Goal: Information Seeking & Learning: Learn about a topic

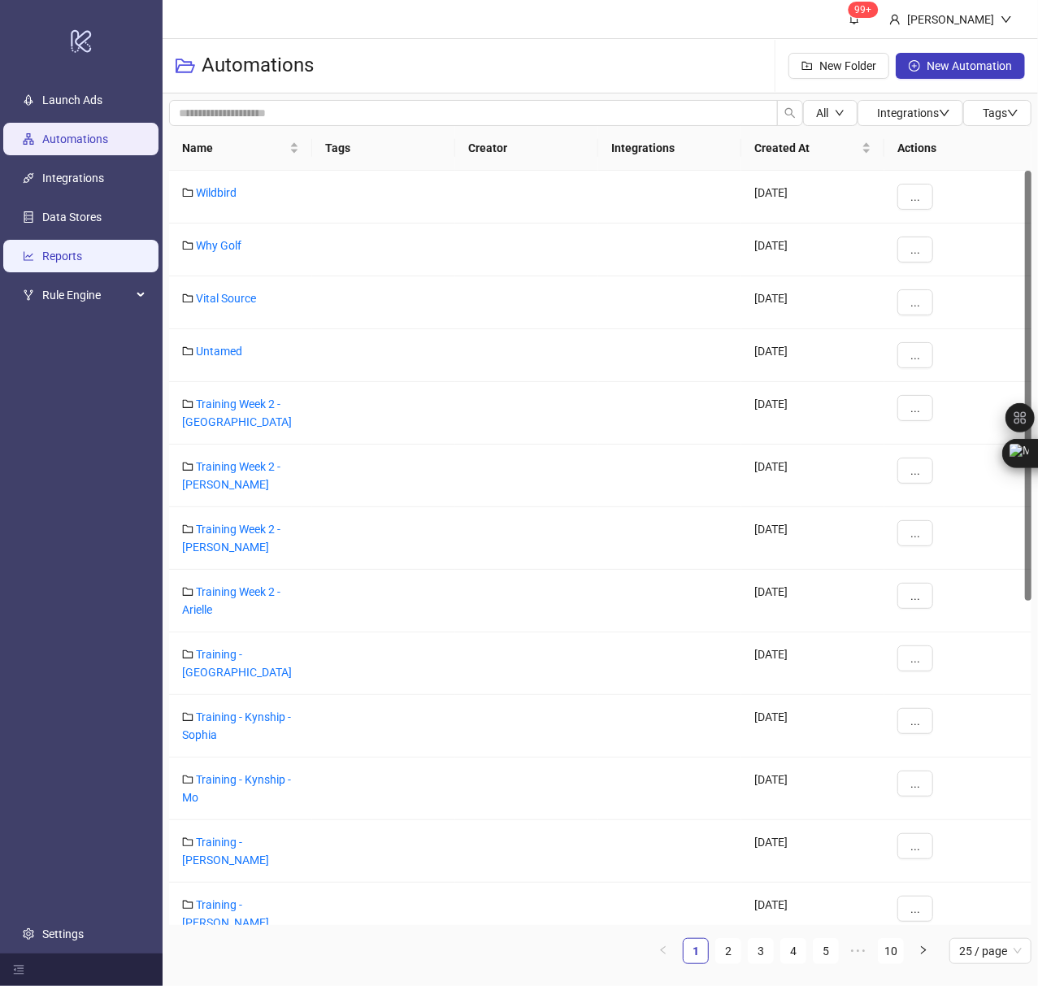
click at [72, 258] on link "Reports" at bounding box center [62, 255] width 40 height 13
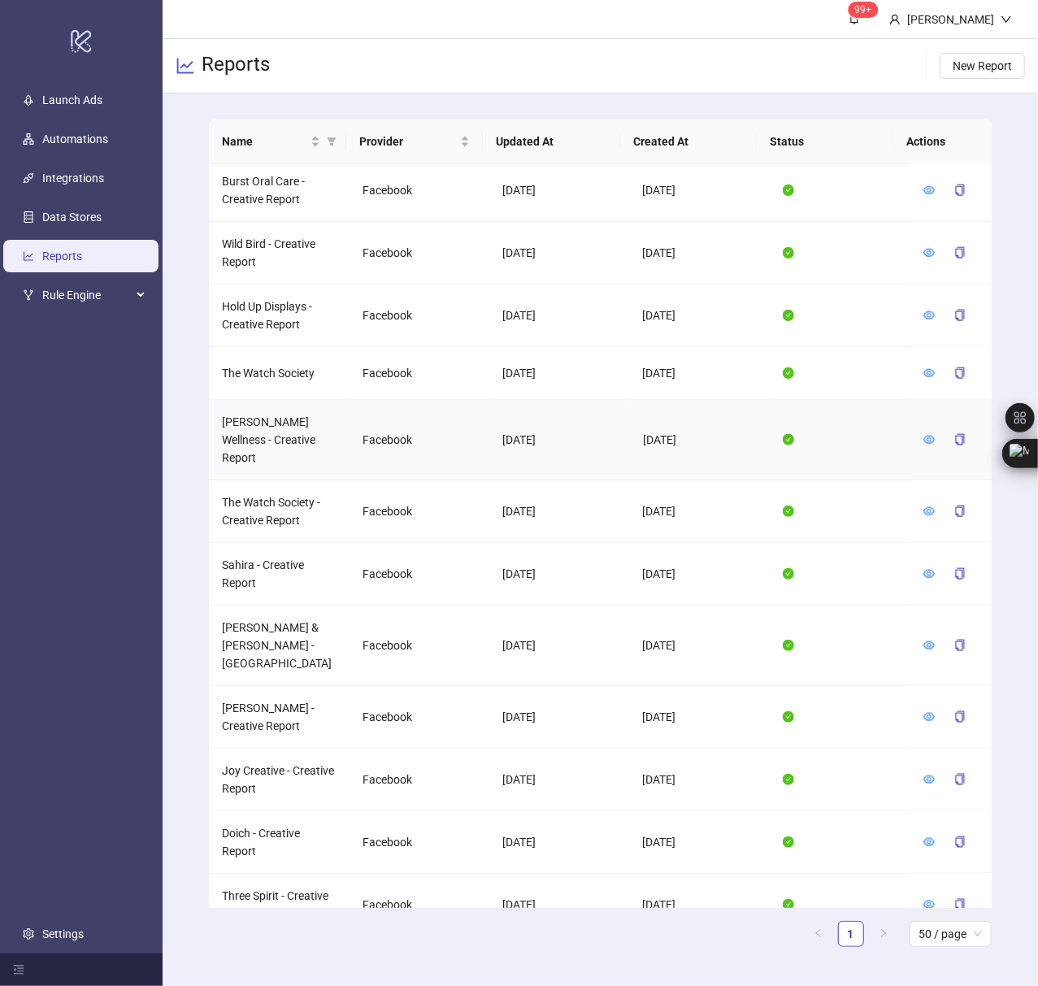
scroll to position [975, 0]
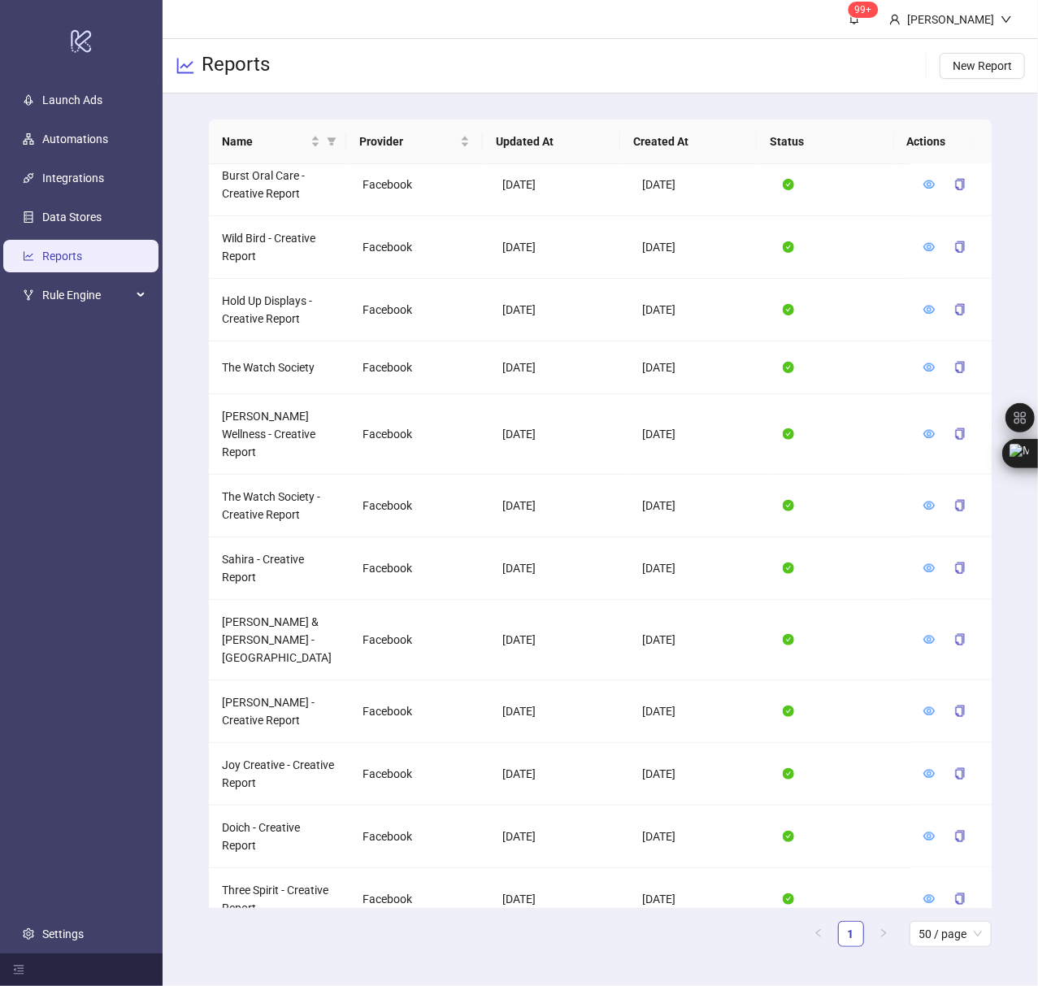
click at [583, 37] on header "99+ [PERSON_NAME]" at bounding box center [600, 19] width 875 height 39
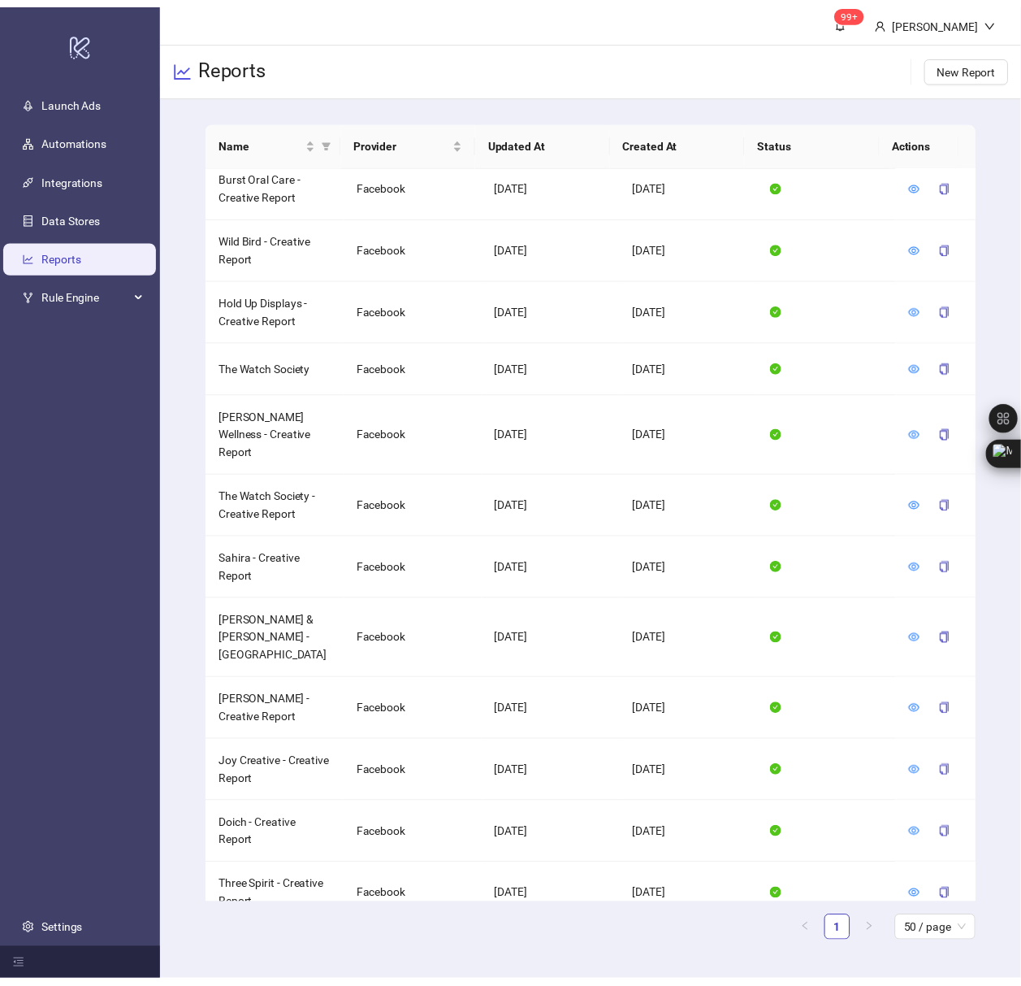
scroll to position [26, 0]
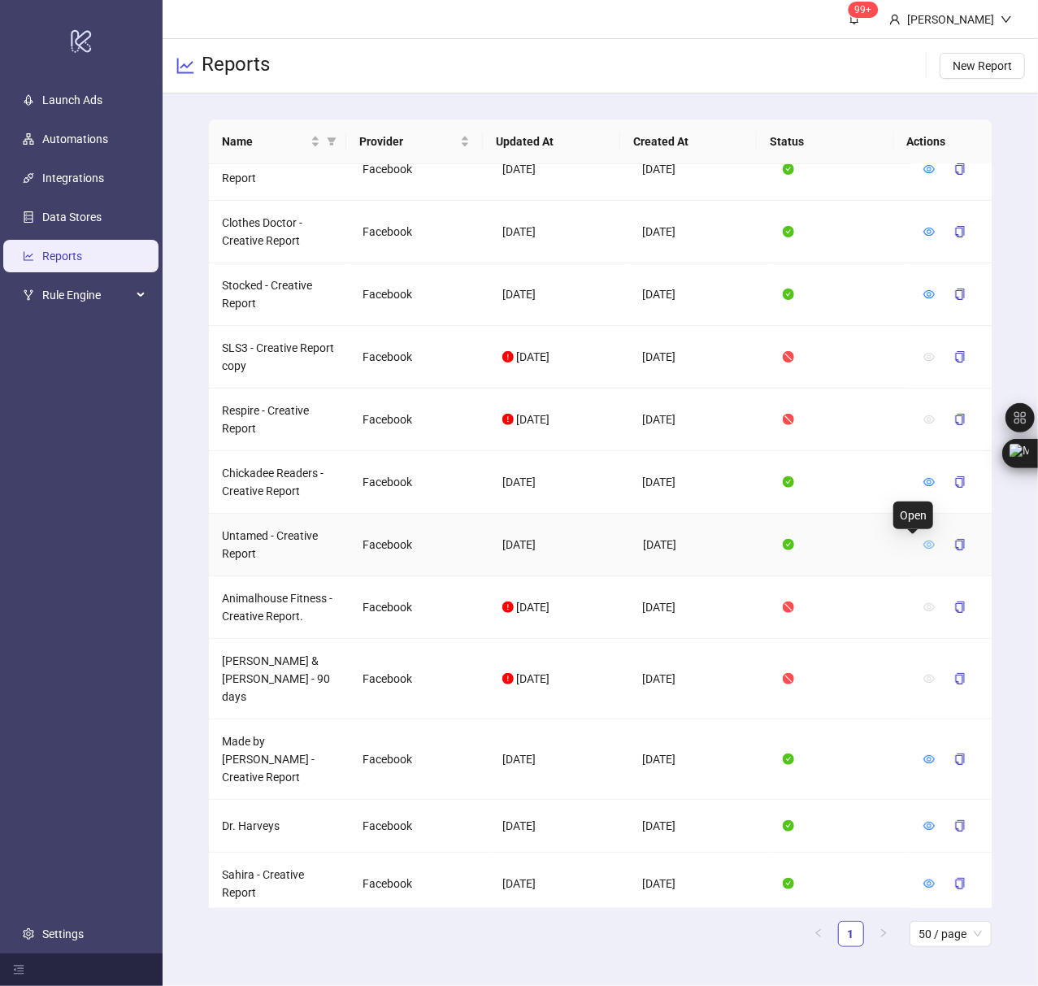
click at [923, 548] on icon "eye" at bounding box center [928, 544] width 11 height 8
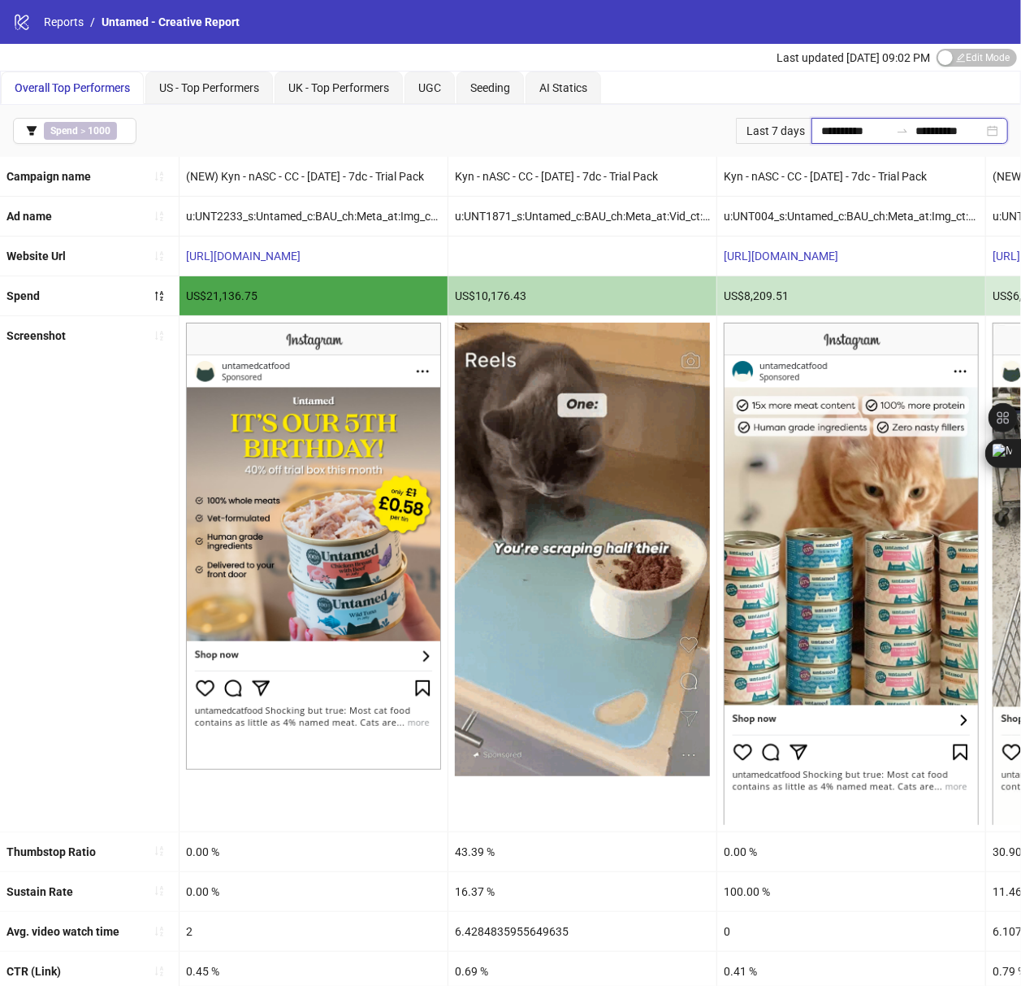
click at [822, 132] on input "**********" at bounding box center [856, 131] width 68 height 18
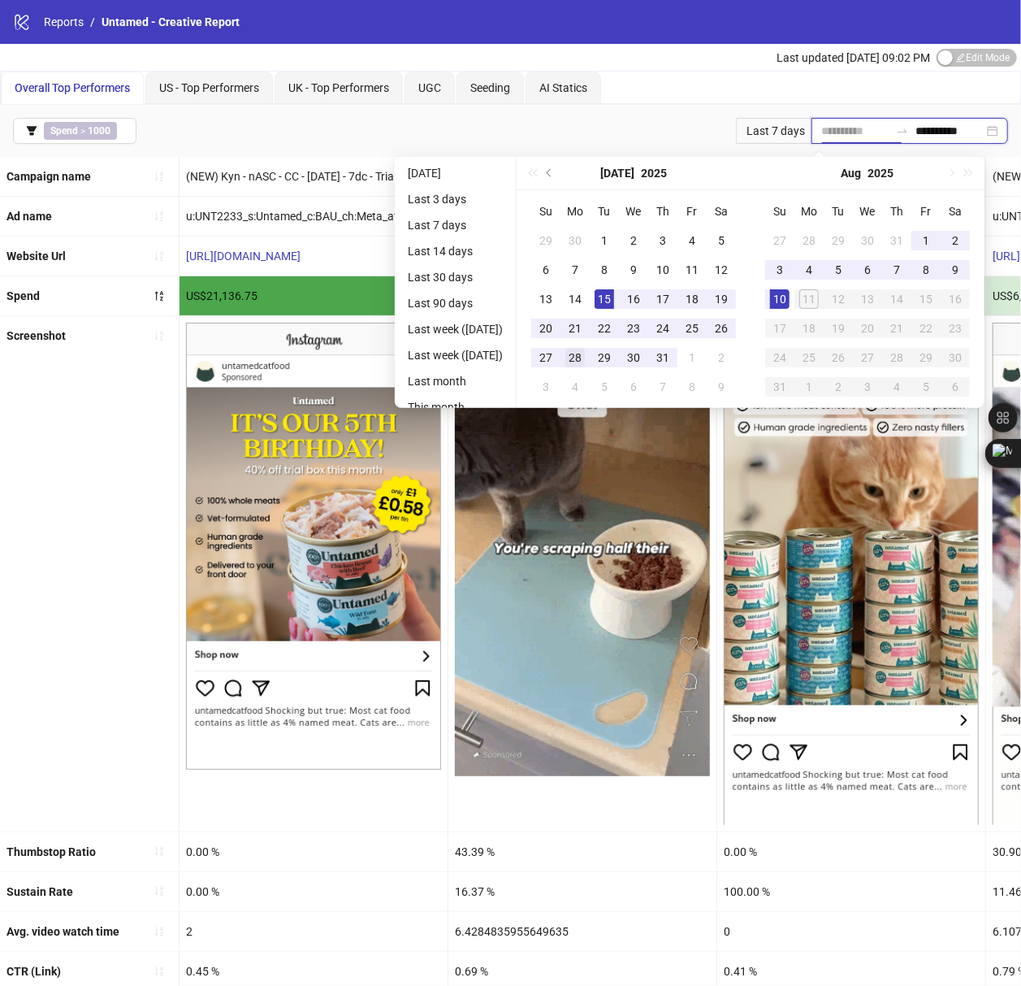
type input "**********"
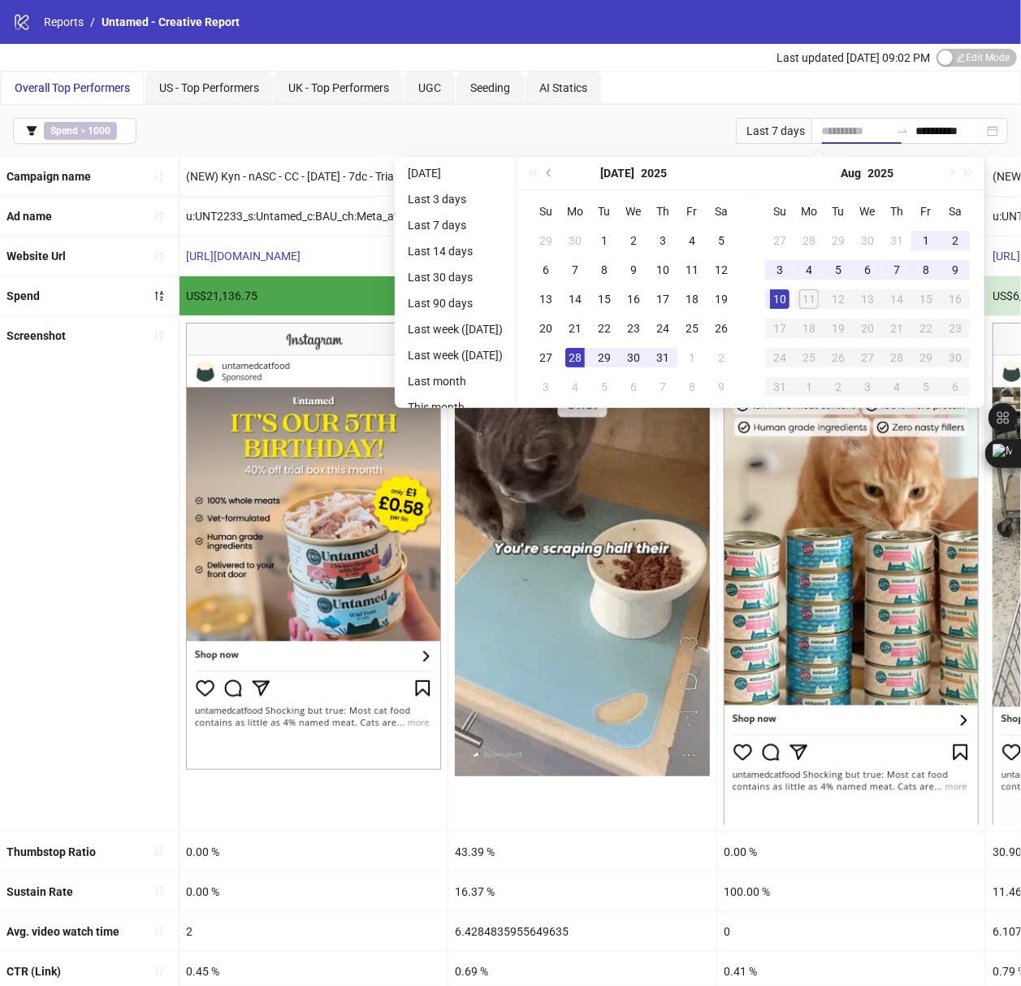
click at [585, 353] on div "28" at bounding box center [576, 358] width 20 height 20
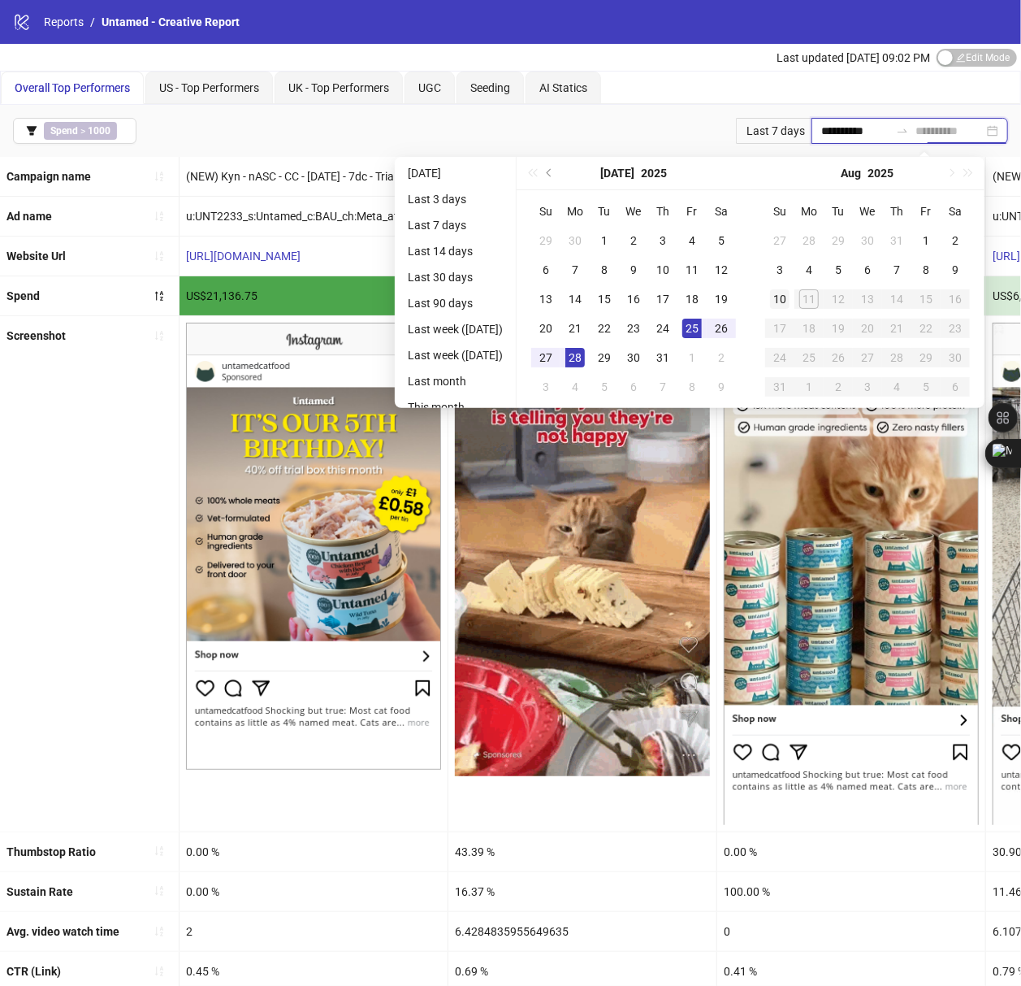
type input "**********"
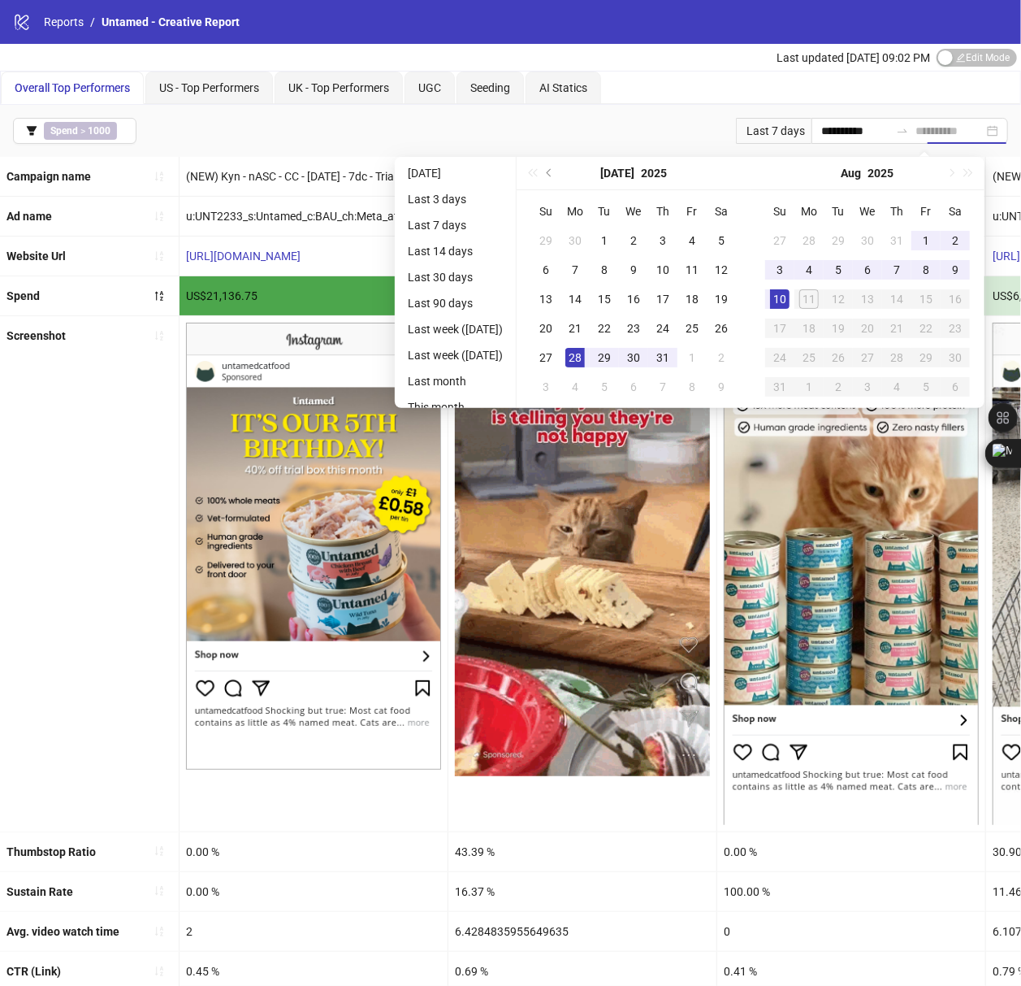
click at [790, 297] on div "10" at bounding box center [780, 299] width 20 height 20
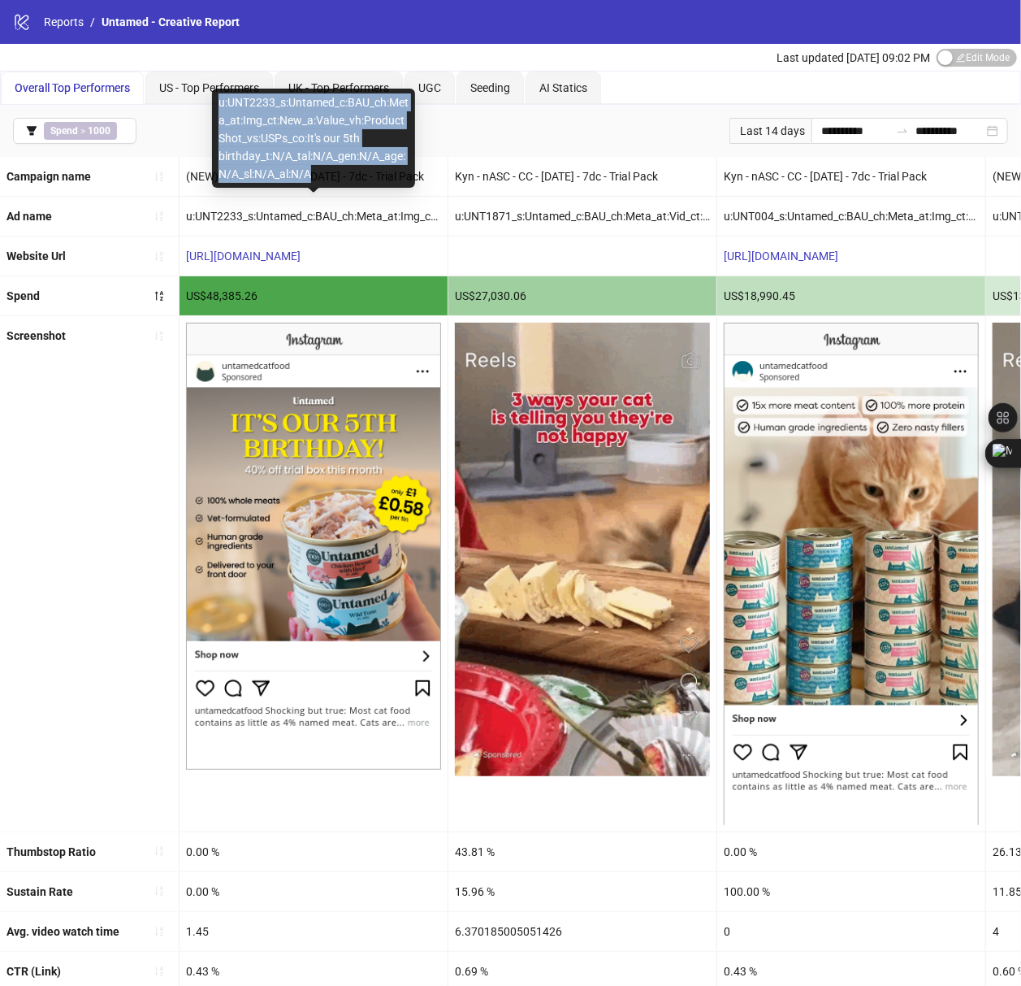
copy div "u:UNT2233_s:Untamed_c:BAU_ch:Meta_at:Img_ct:New_a:Value_vh:ProductShot_vs:USPs_…"
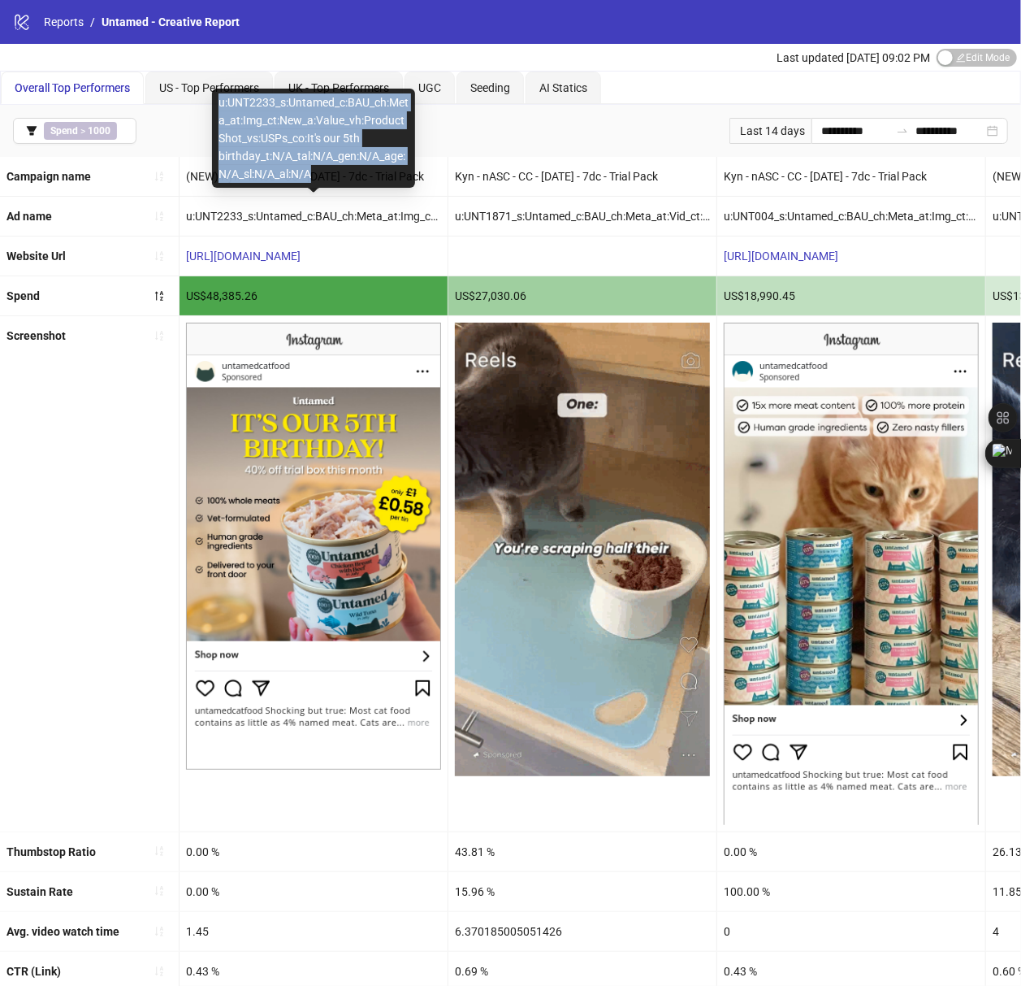
drag, startPoint x: 218, startPoint y: 106, endPoint x: 332, endPoint y: 169, distance: 130.2
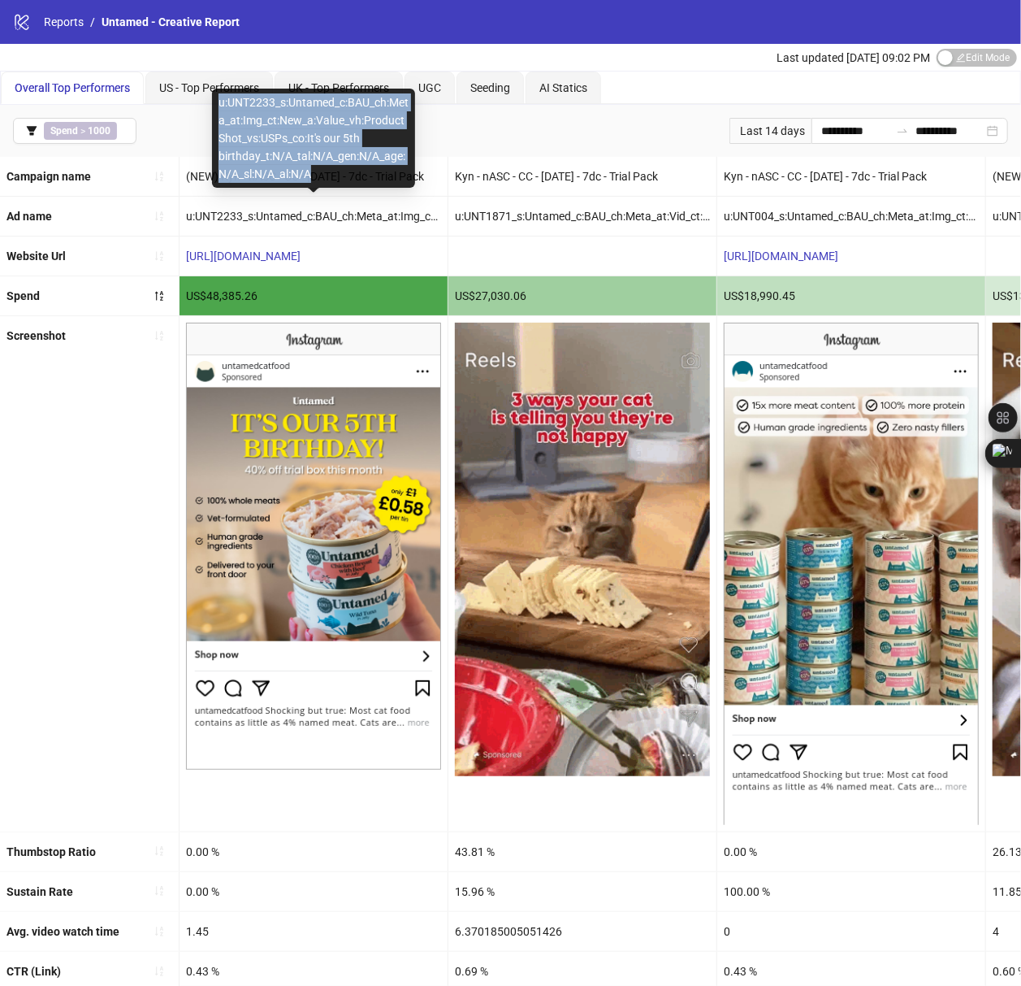
click at [332, 169] on div "u:UNT2233_s:Untamed_c:BAU_ch:Meta_at:Img_ct:New_a:Value_vh:ProductShot_vs:USPs_…" at bounding box center [313, 138] width 203 height 99
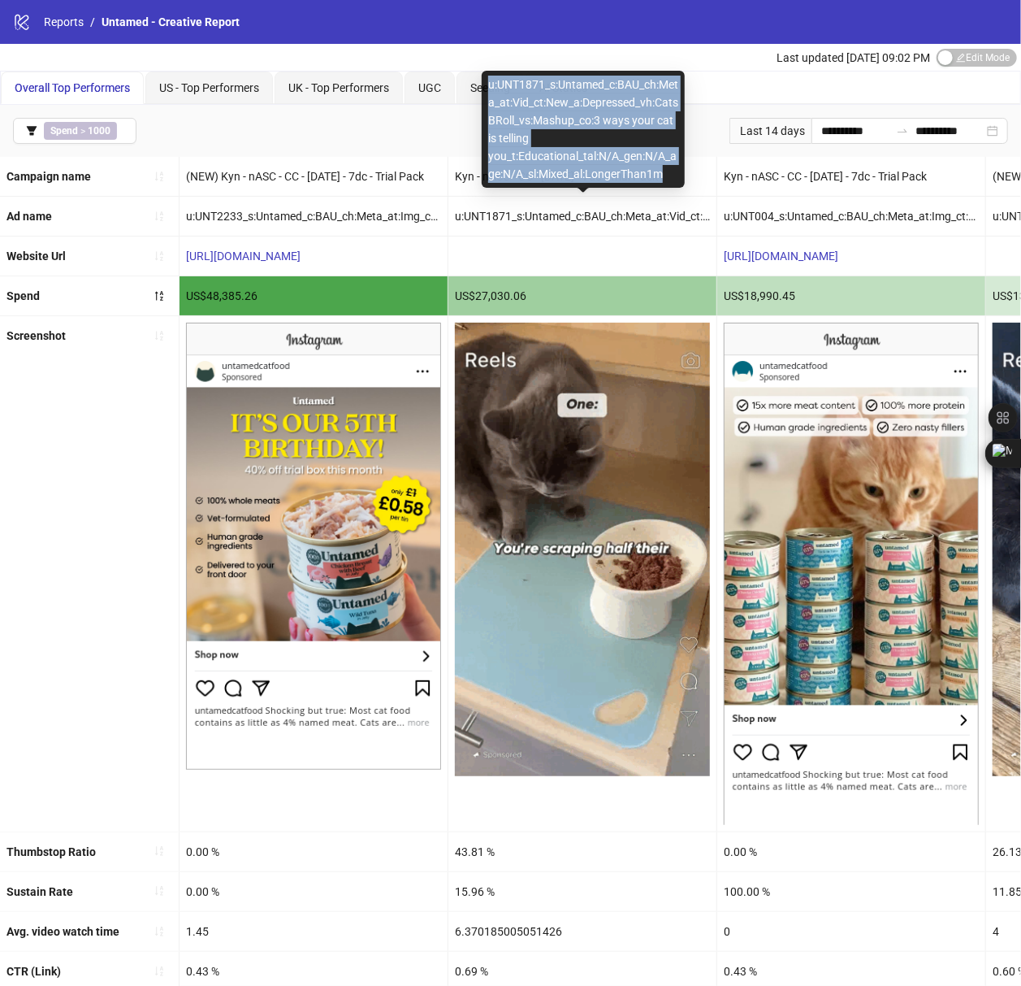
copy div "u:UNT1871_s:Untamed_c:BAU_ch:Meta_at:Vid_ct:New_a:Depressed_vh:CatsBRoll_vs:Mas…"
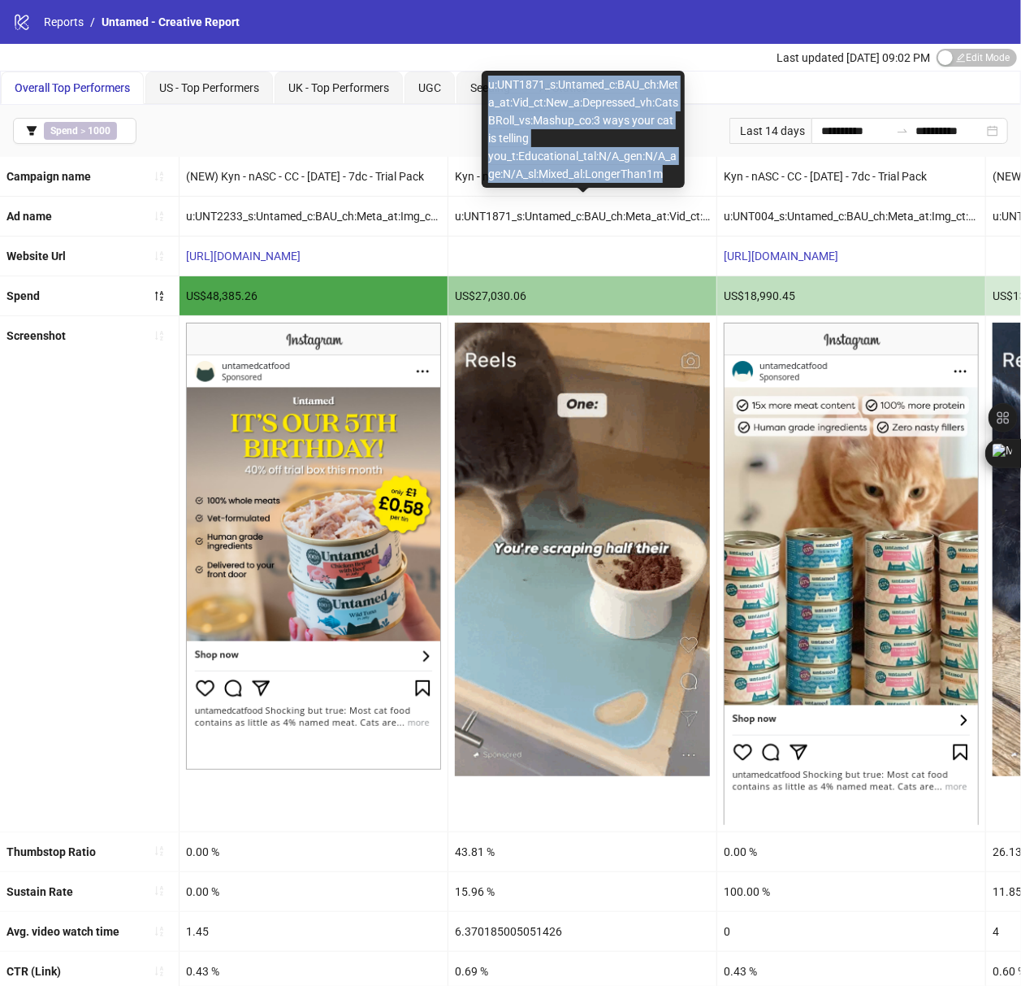
drag, startPoint x: 488, startPoint y: 88, endPoint x: 661, endPoint y: 180, distance: 196.3
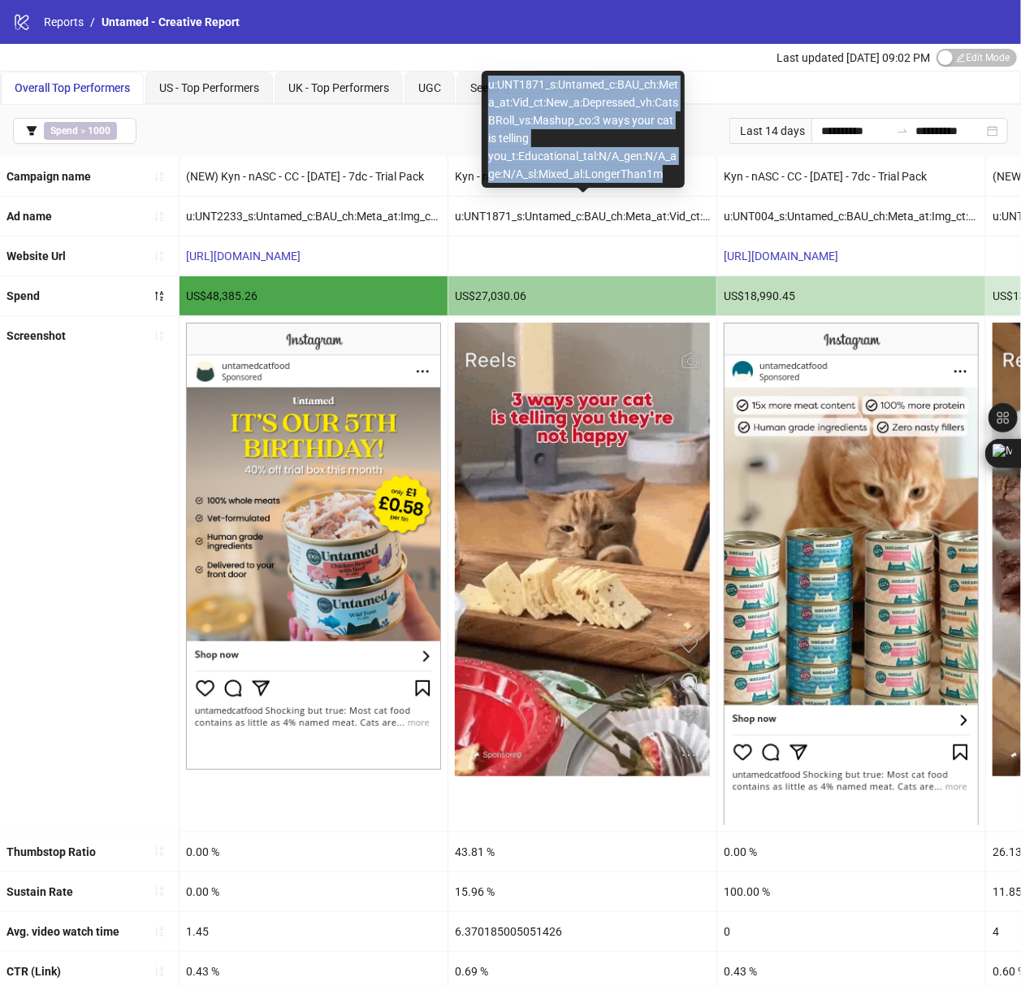
click at [671, 173] on div "u:UNT1871_s:Untamed_c:BAU_ch:Meta_at:Vid_ct:New_a:Depressed_vh:CatsBRoll_vs:Mas…" at bounding box center [583, 129] width 203 height 117
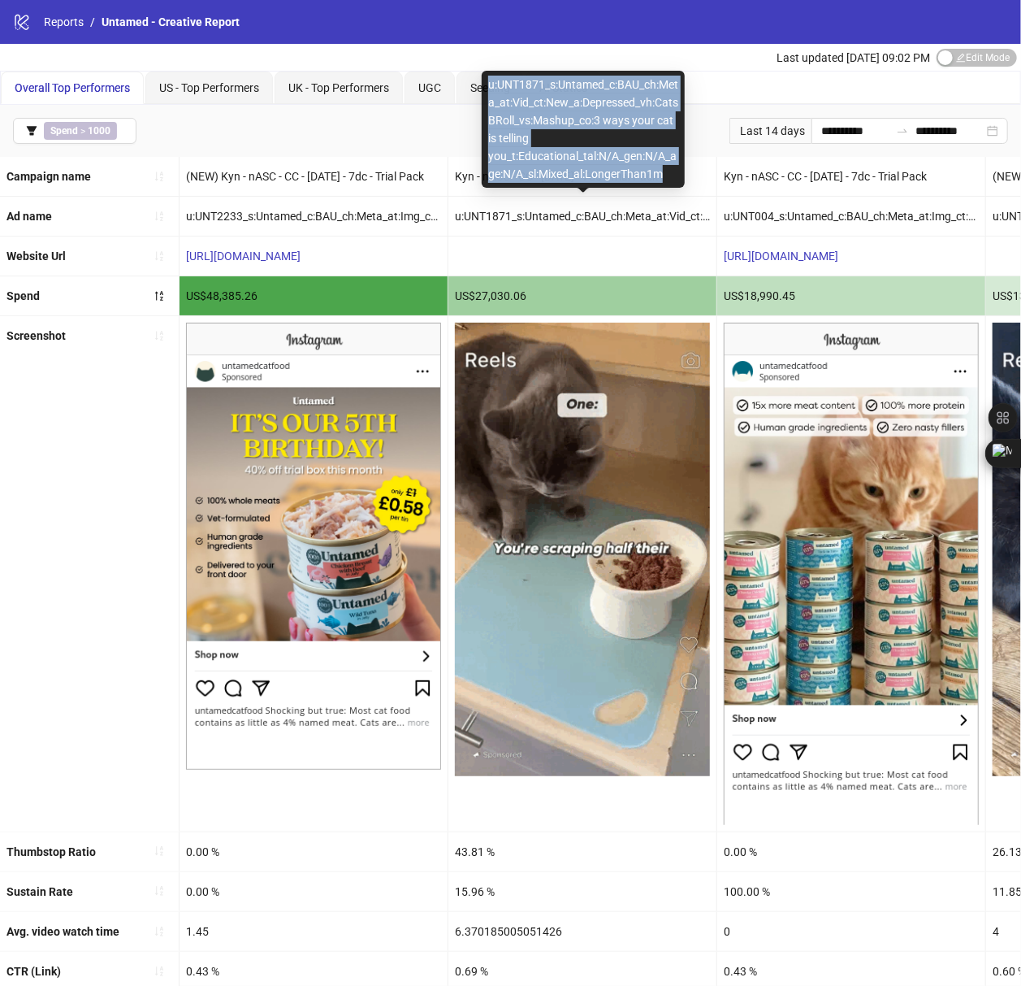
copy div "u:UNT1871_s:Untamed_c:BAU_ch:Meta_at:Vid_ct:New_a:Depressed_vh:CatsBRoll_vs:Mas…"
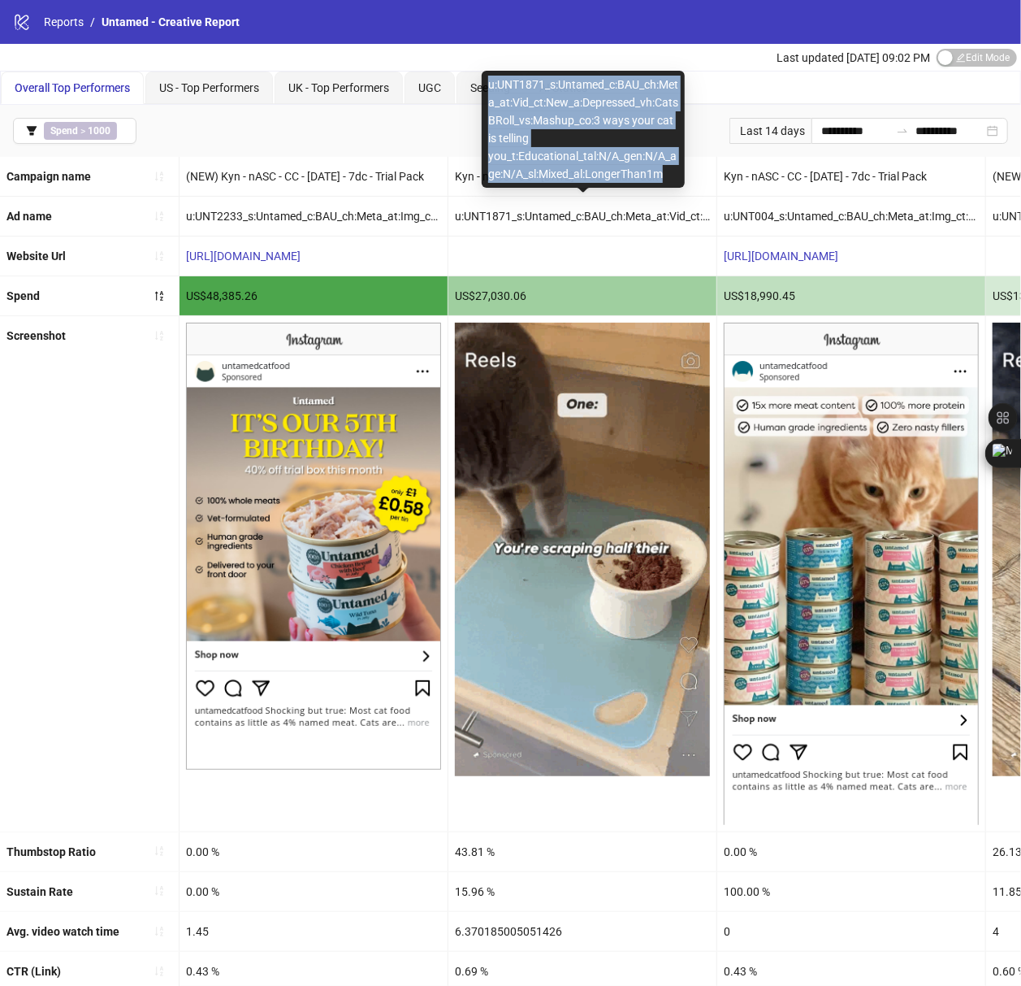
drag, startPoint x: 488, startPoint y: 81, endPoint x: 670, endPoint y: 171, distance: 202.8
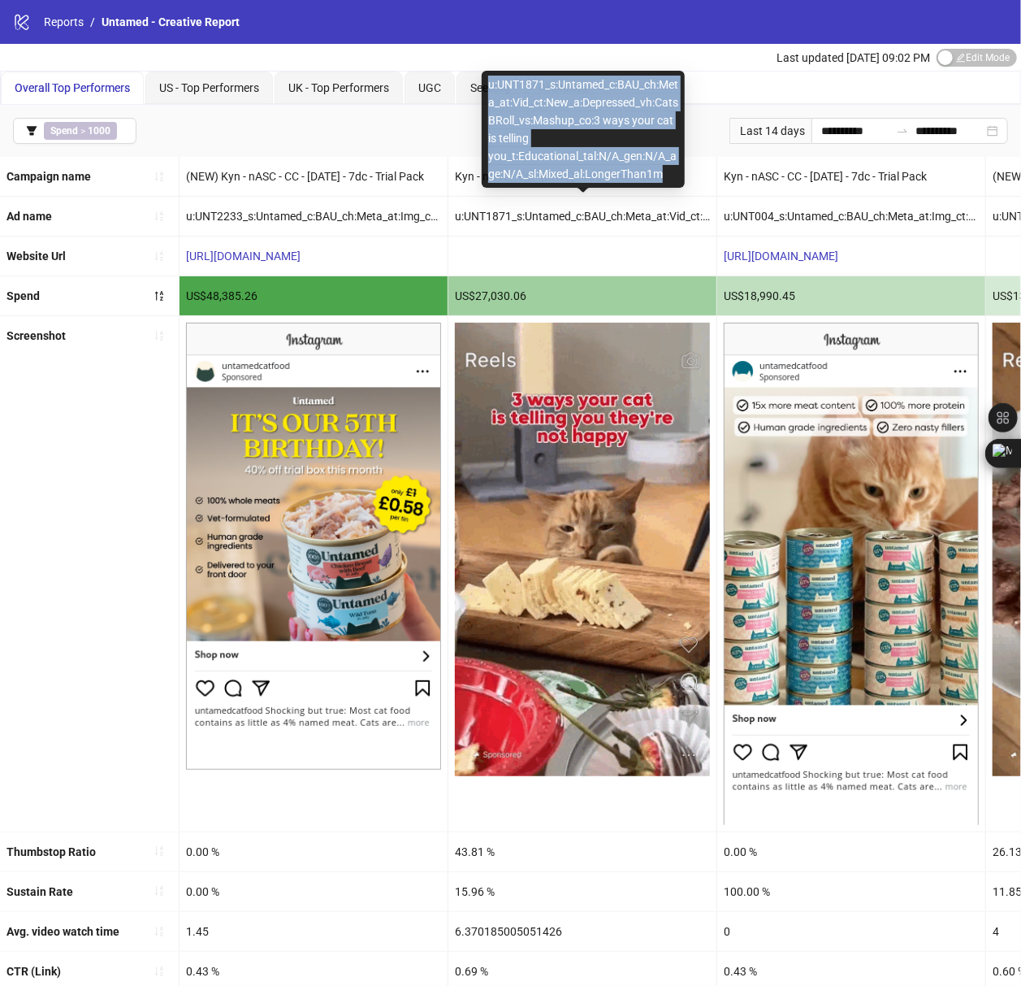
click at [670, 171] on div "u:UNT1871_s:Untamed_c:BAU_ch:Meta_at:Vid_ct:New_a:Depressed_vh:CatsBRoll_vs:Mas…" at bounding box center [583, 129] width 203 height 117
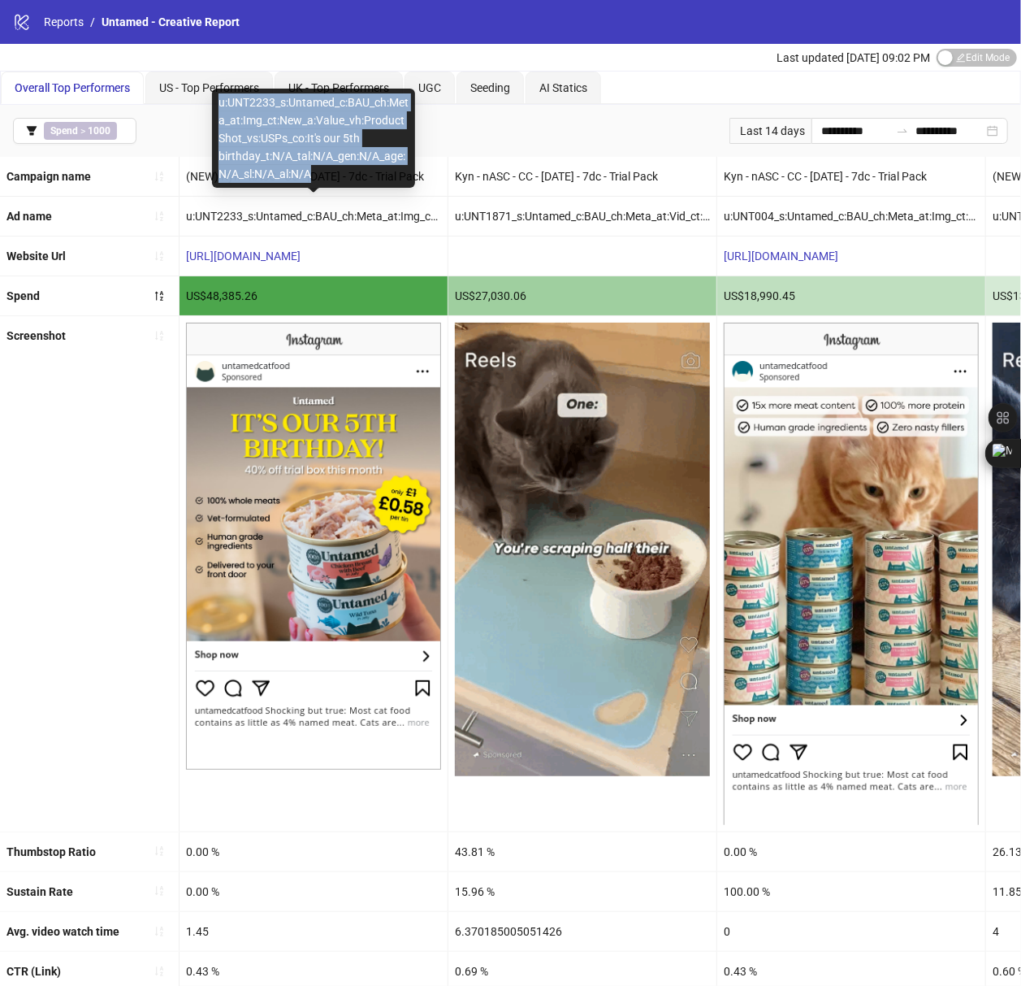
copy div "u:UNT2233_s:Untamed_c:BAU_ch:Meta_at:Img_ct:New_a:Value_vh:ProductShot_vs:USPs_…"
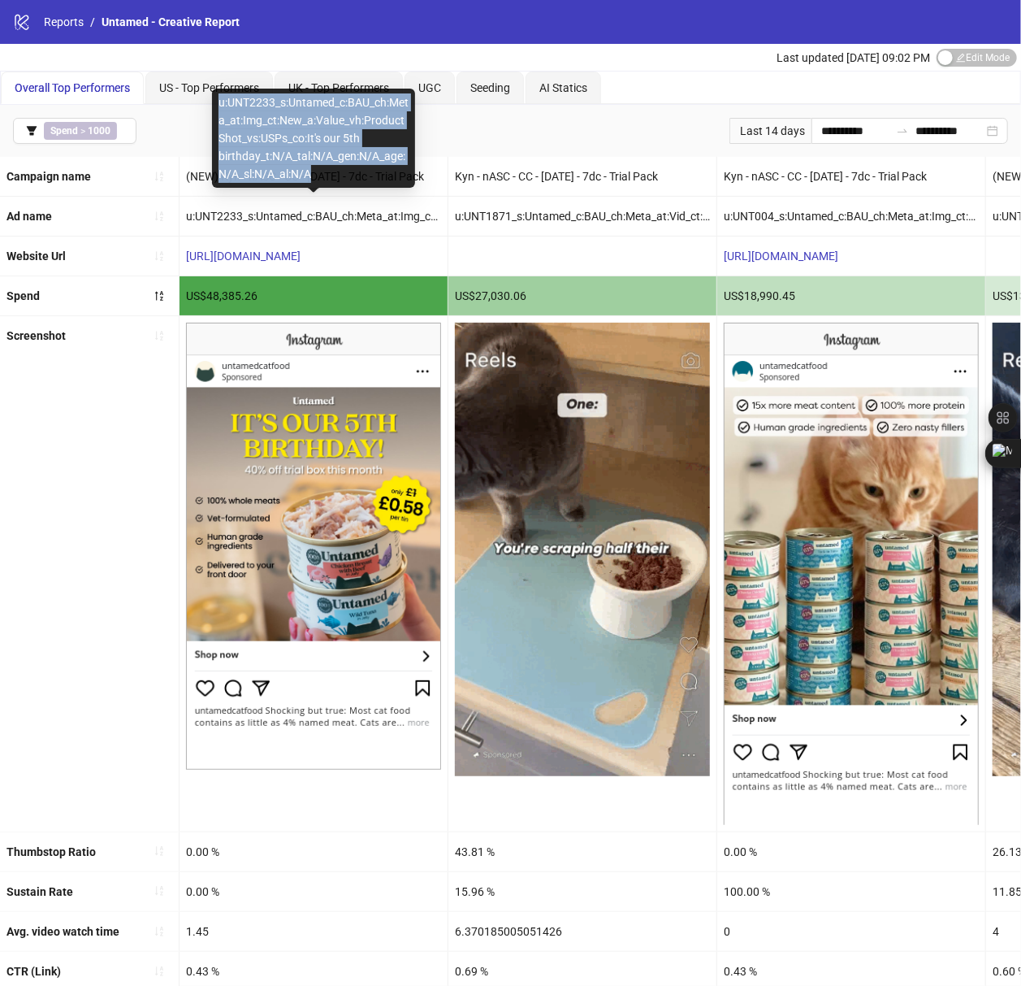
drag, startPoint x: 219, startPoint y: 104, endPoint x: 335, endPoint y: 172, distance: 134.8
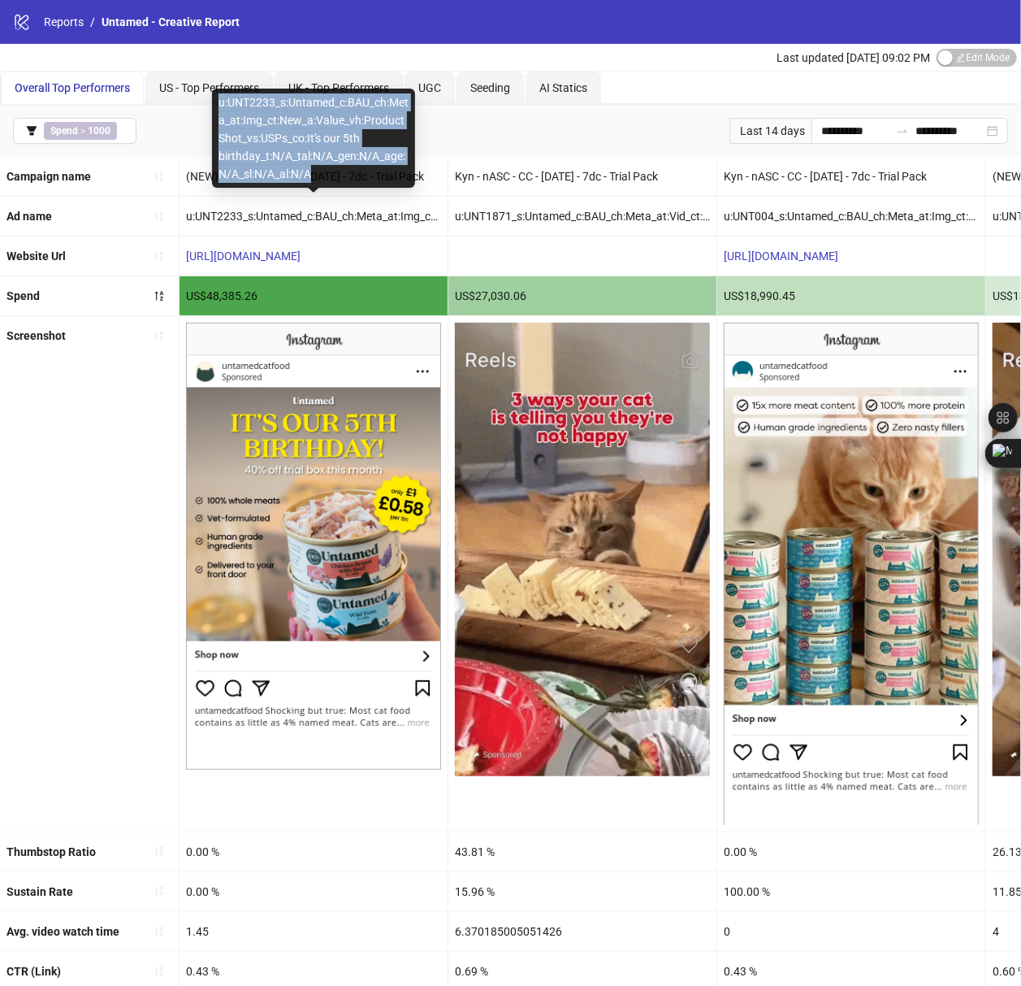
click at [335, 172] on div "u:UNT2233_s:Untamed_c:BAU_ch:Meta_at:Img_ct:New_a:Value_vh:ProductShot_vs:USPs_…" at bounding box center [313, 138] width 203 height 99
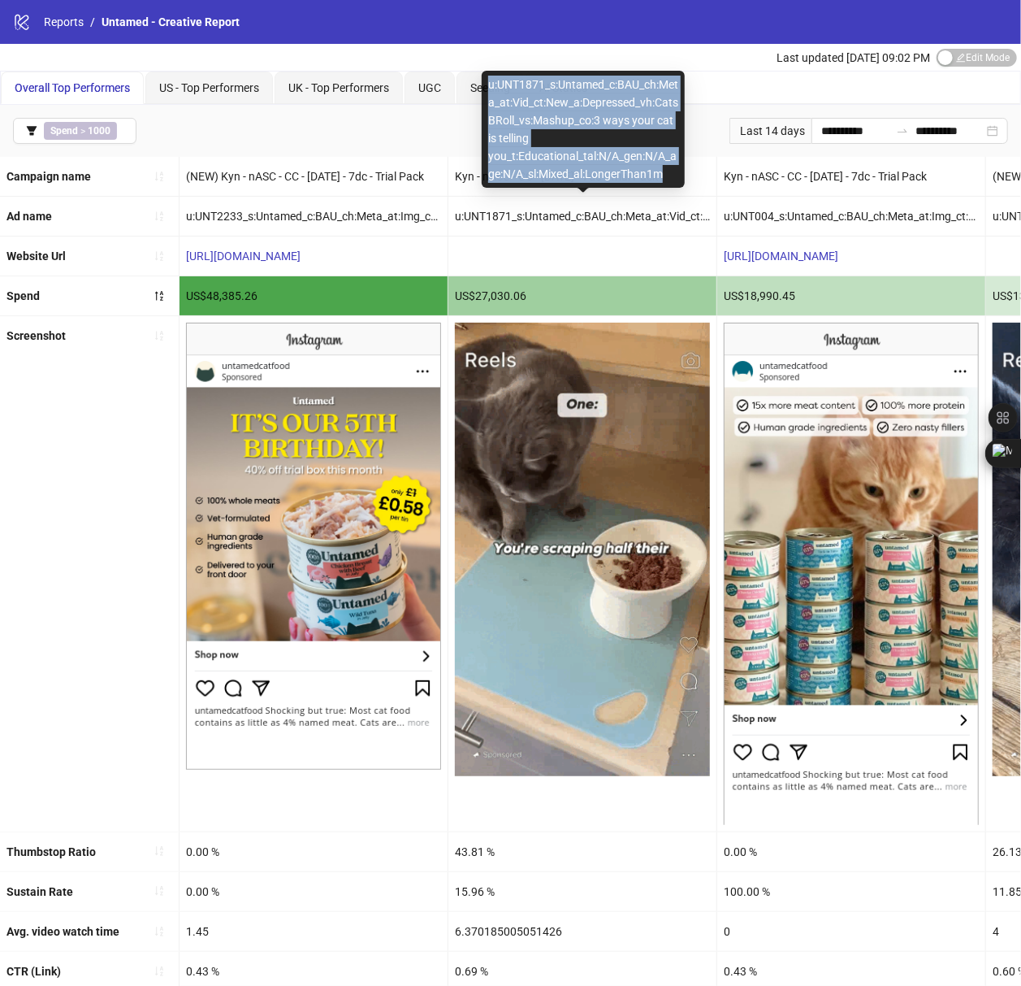
copy div "u:UNT1871_s:Untamed_c:BAU_ch:Meta_at:Vid_ct:New_a:Depressed_vh:CatsBRoll_vs:Mas…"
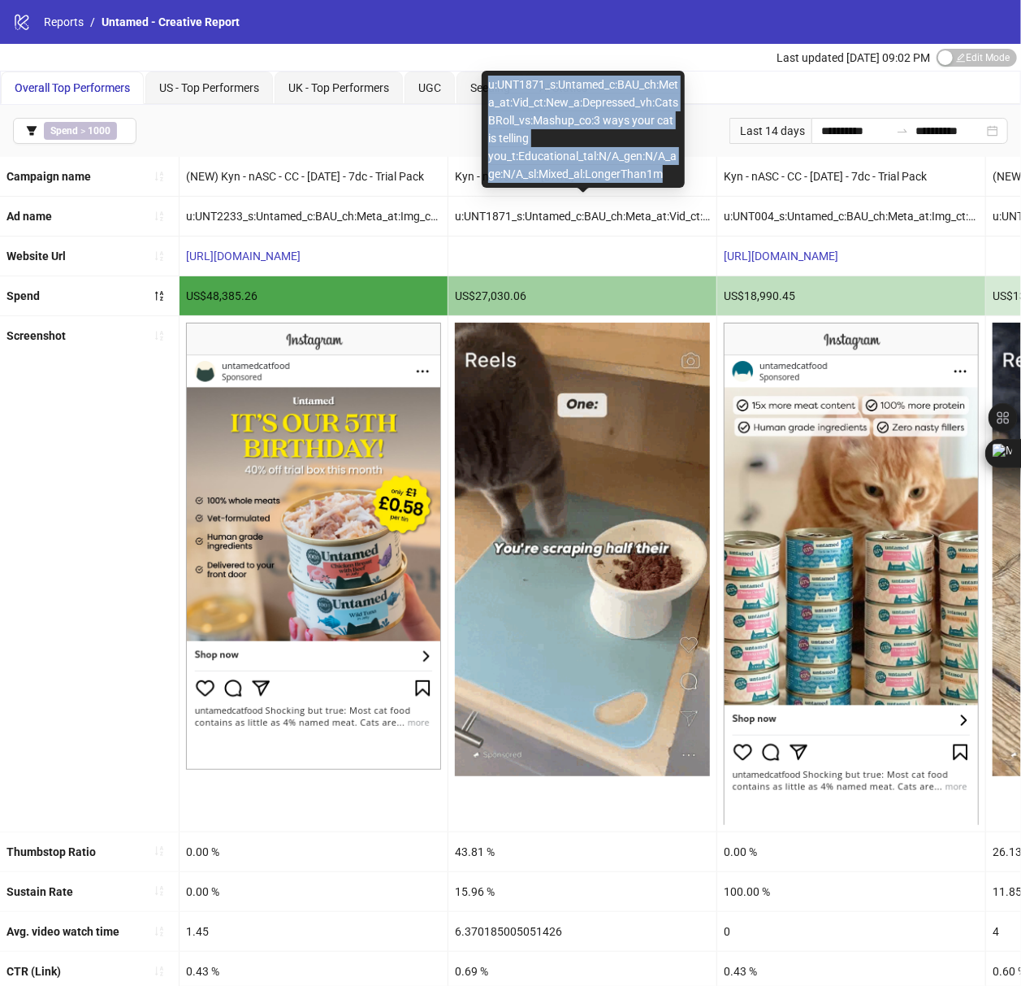
drag, startPoint x: 488, startPoint y: 83, endPoint x: 667, endPoint y: 180, distance: 204.0
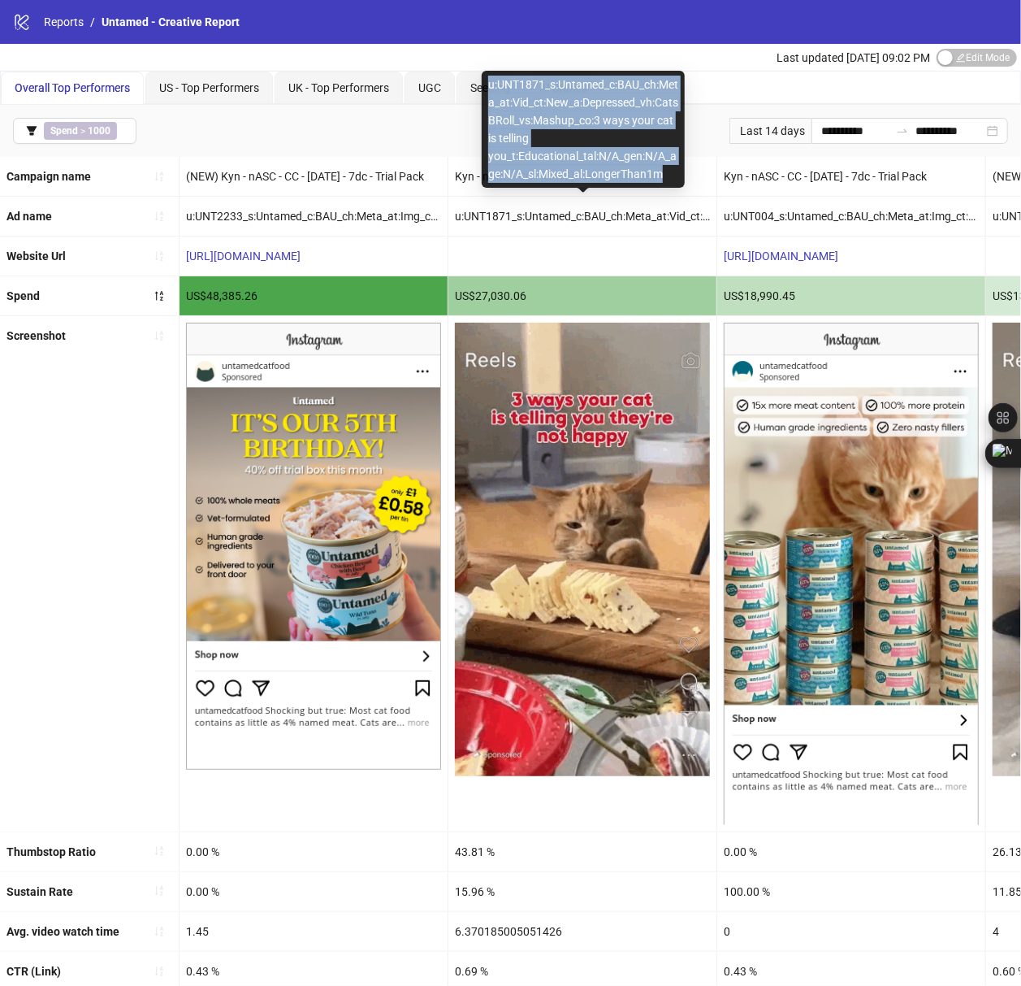
click at [667, 180] on div "u:UNT1871_s:Untamed_c:BAU_ch:Meta_at:Vid_ct:New_a:Depressed_vh:CatsBRoll_vs:Mas…" at bounding box center [583, 129] width 203 height 117
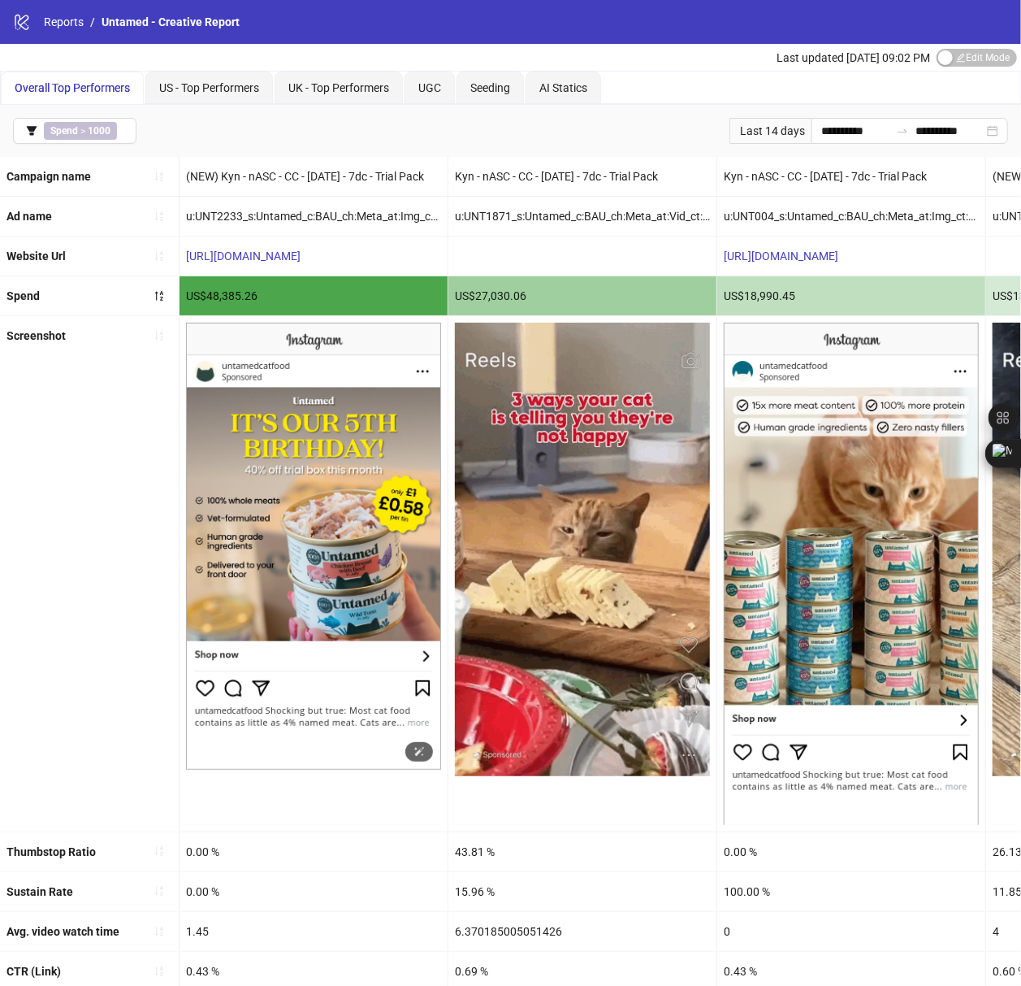
click at [336, 574] on img at bounding box center [313, 546] width 255 height 447
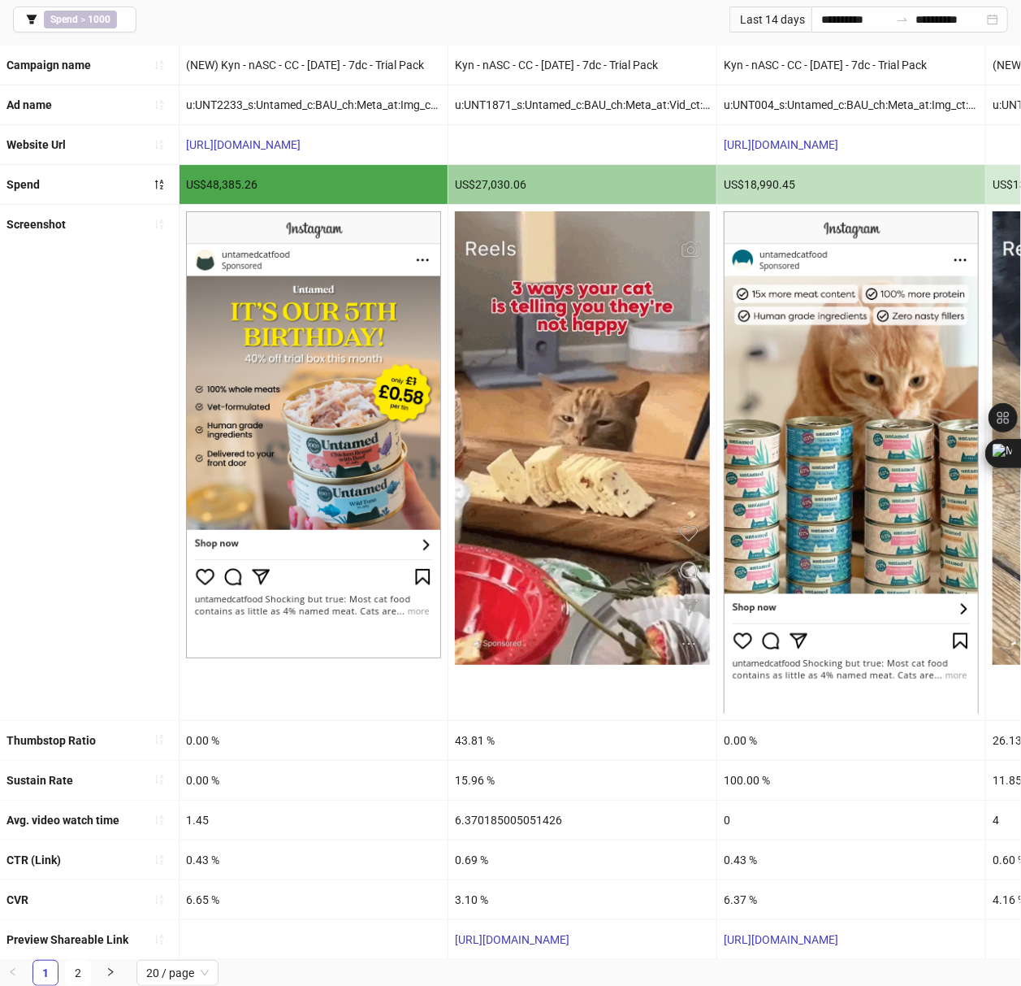
scroll to position [131, 0]
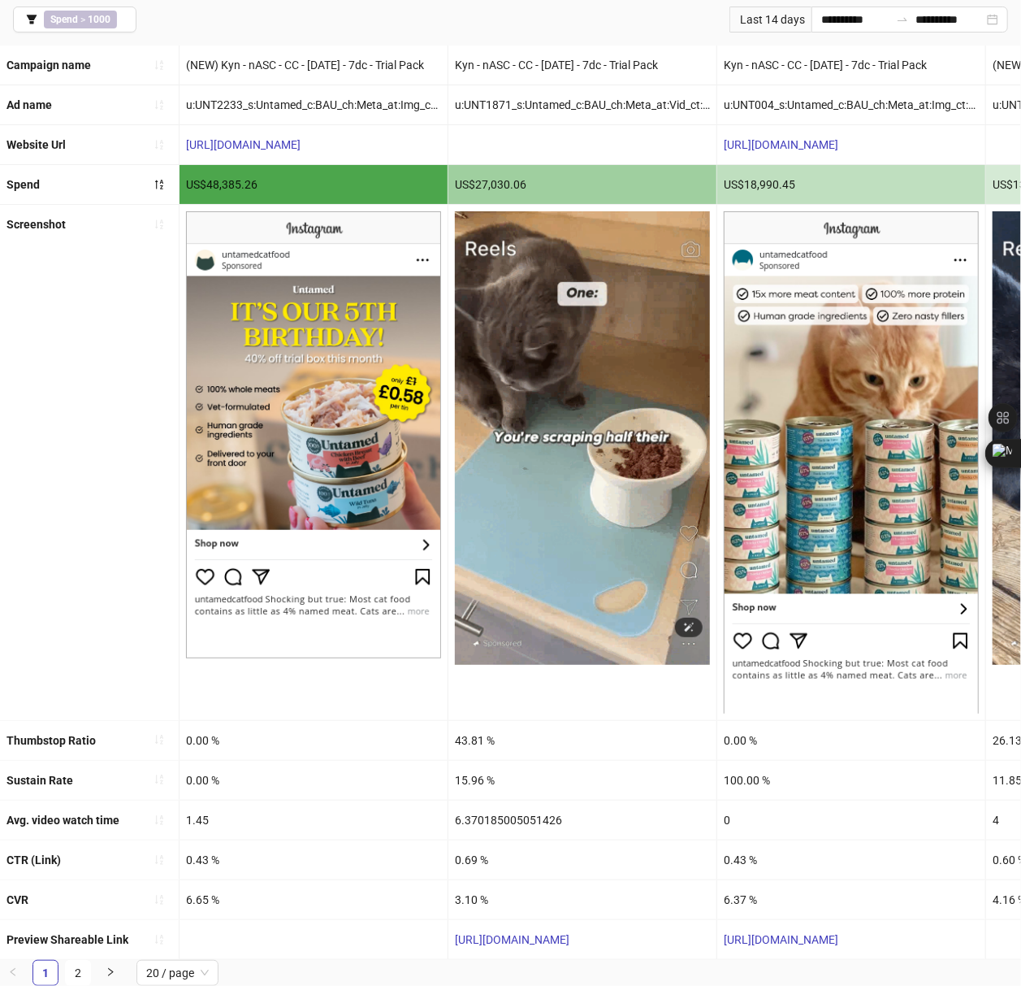
click at [554, 453] on img at bounding box center [582, 437] width 255 height 453
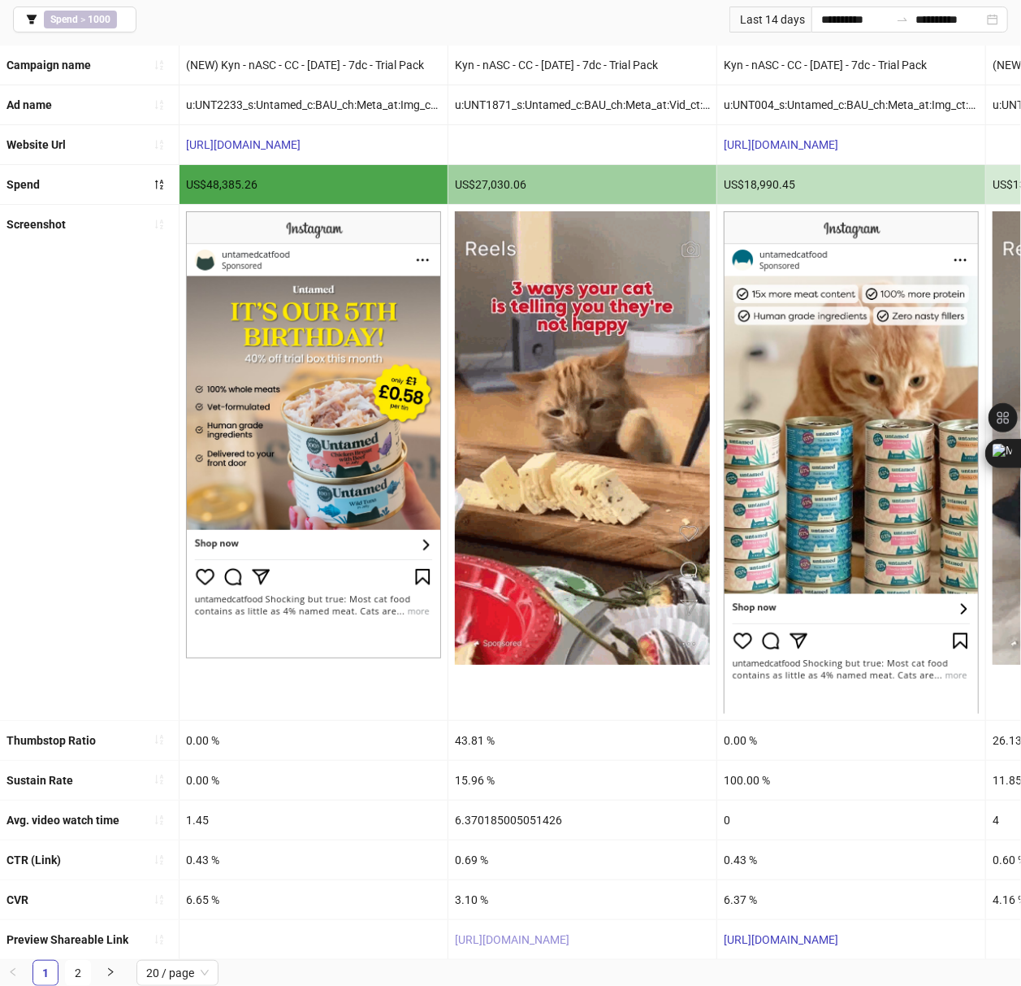
click at [554, 933] on link "[URL][DOMAIN_NAME]" at bounding box center [512, 939] width 115 height 13
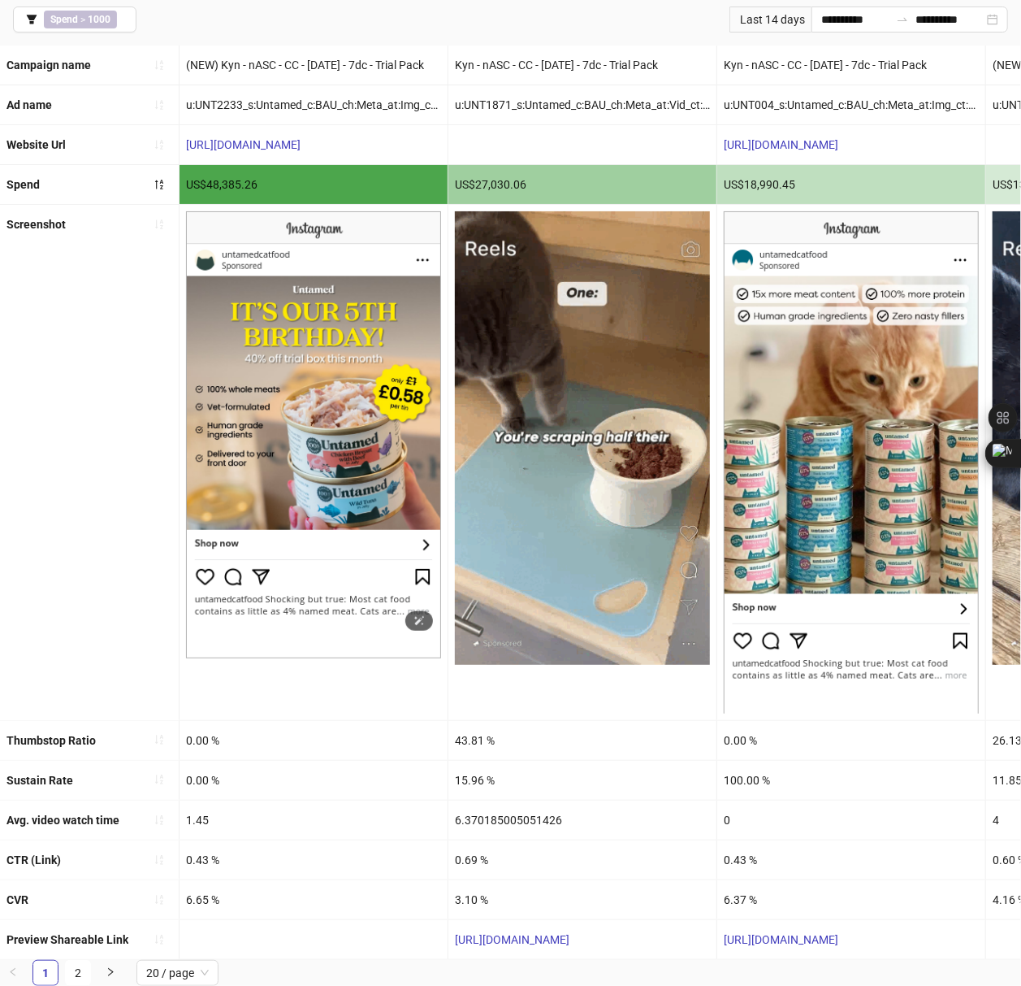
click at [328, 404] on img at bounding box center [313, 434] width 255 height 447
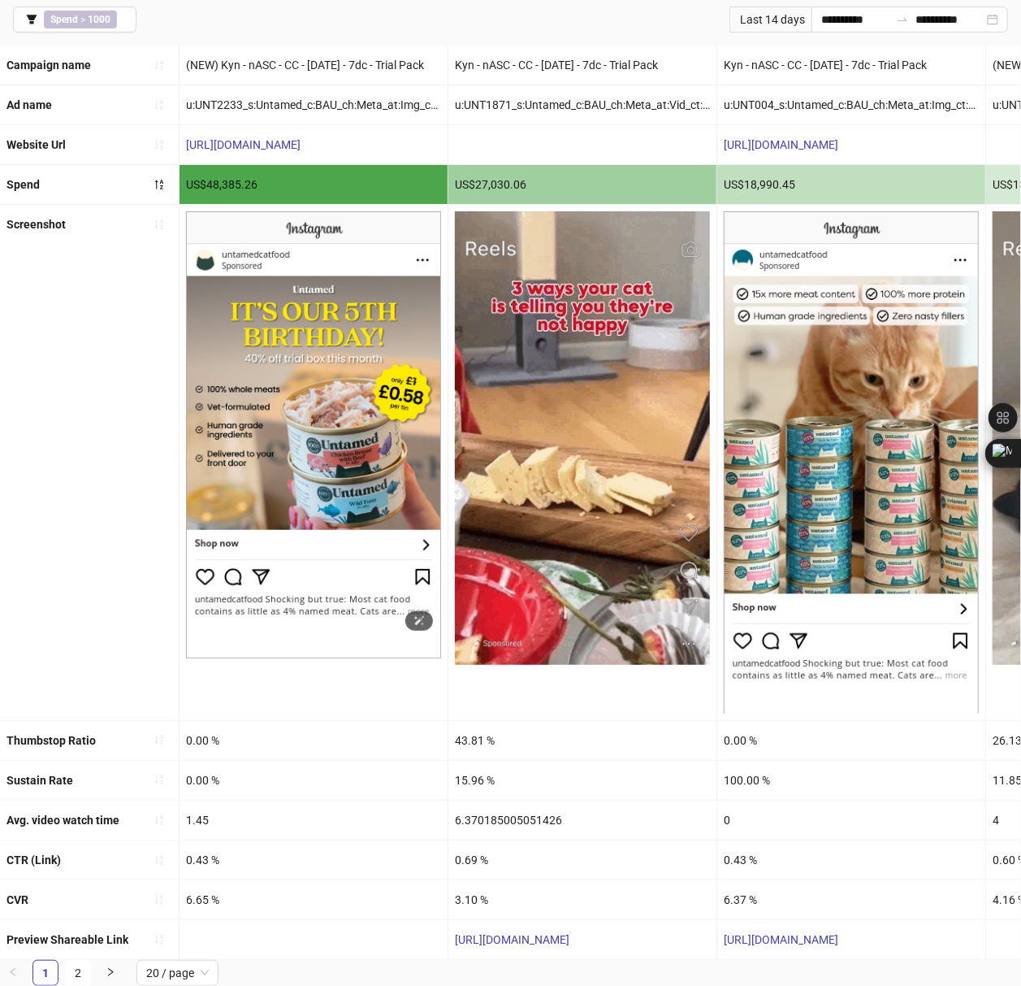
click at [323, 566] on img at bounding box center [313, 434] width 255 height 447
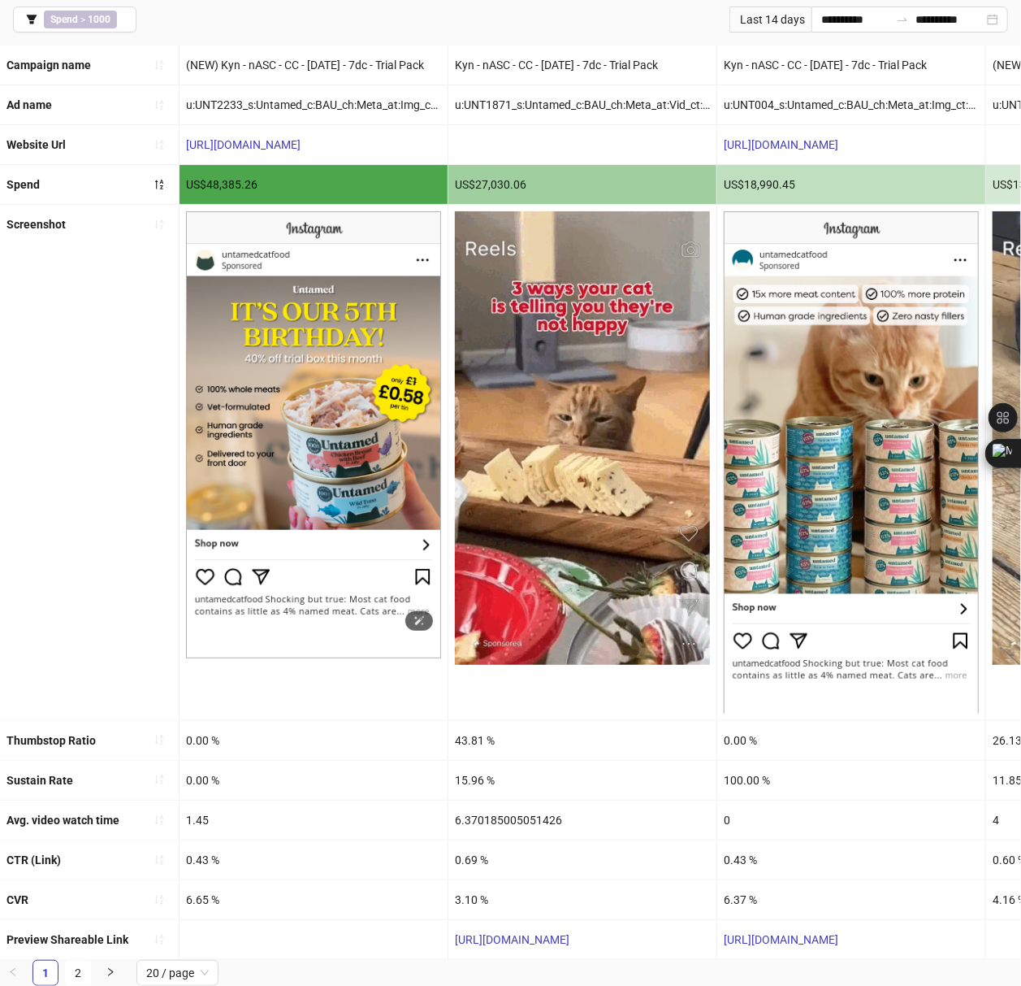
click at [271, 329] on img at bounding box center [313, 434] width 255 height 447
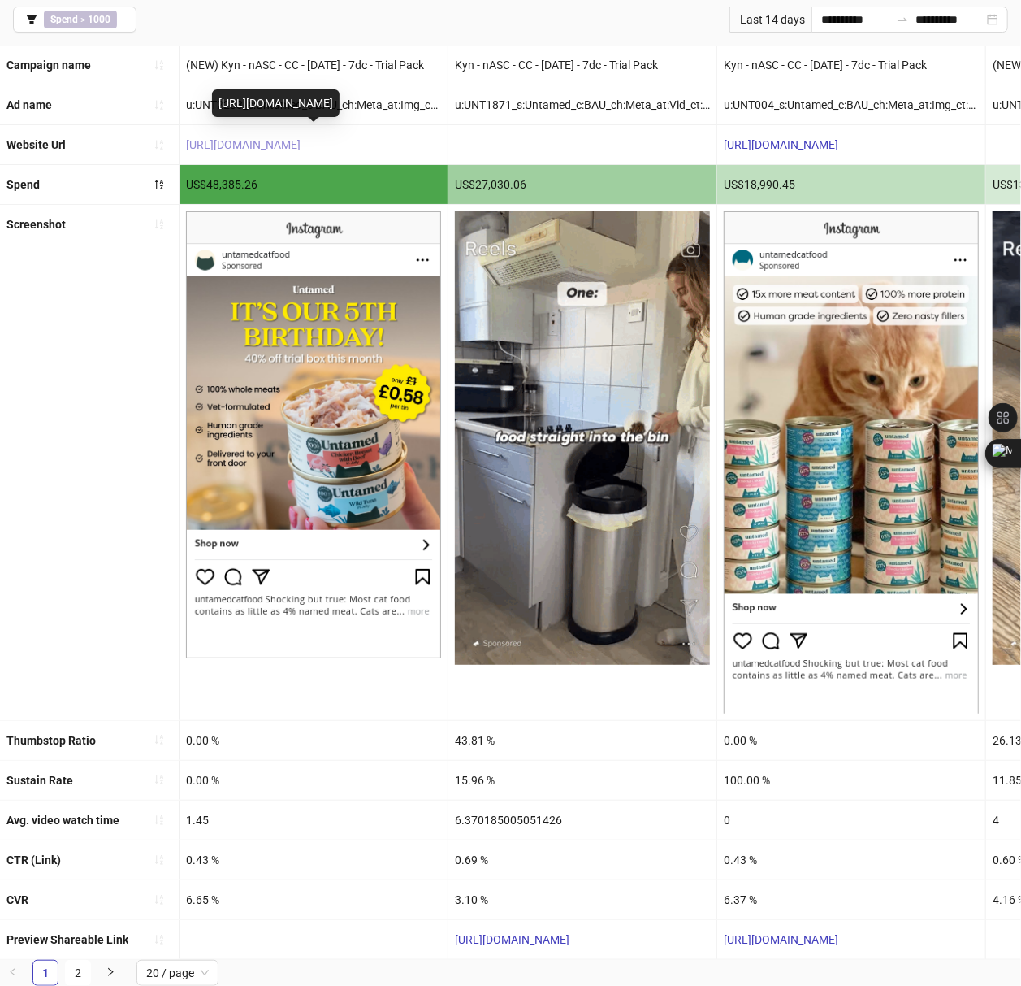
click at [273, 138] on link "[URL][DOMAIN_NAME]" at bounding box center [243, 144] width 115 height 13
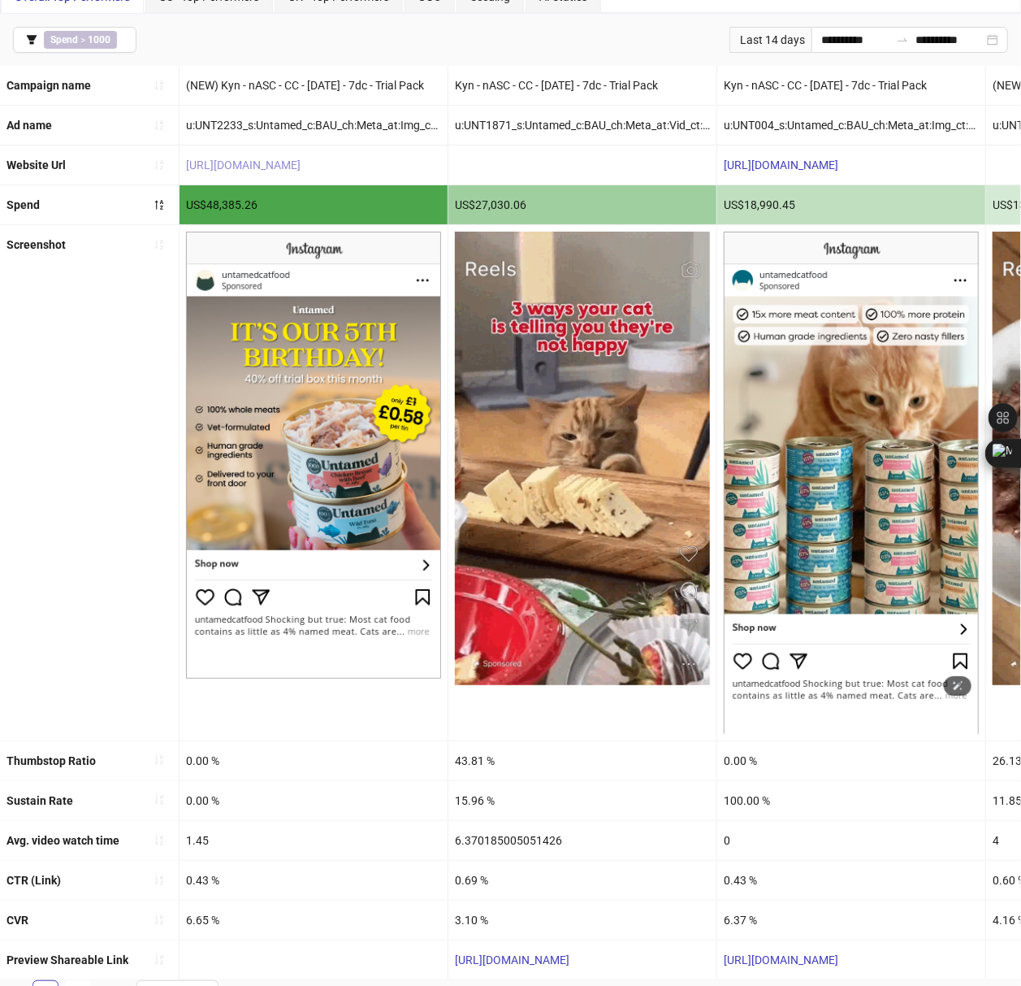
scroll to position [23, 0]
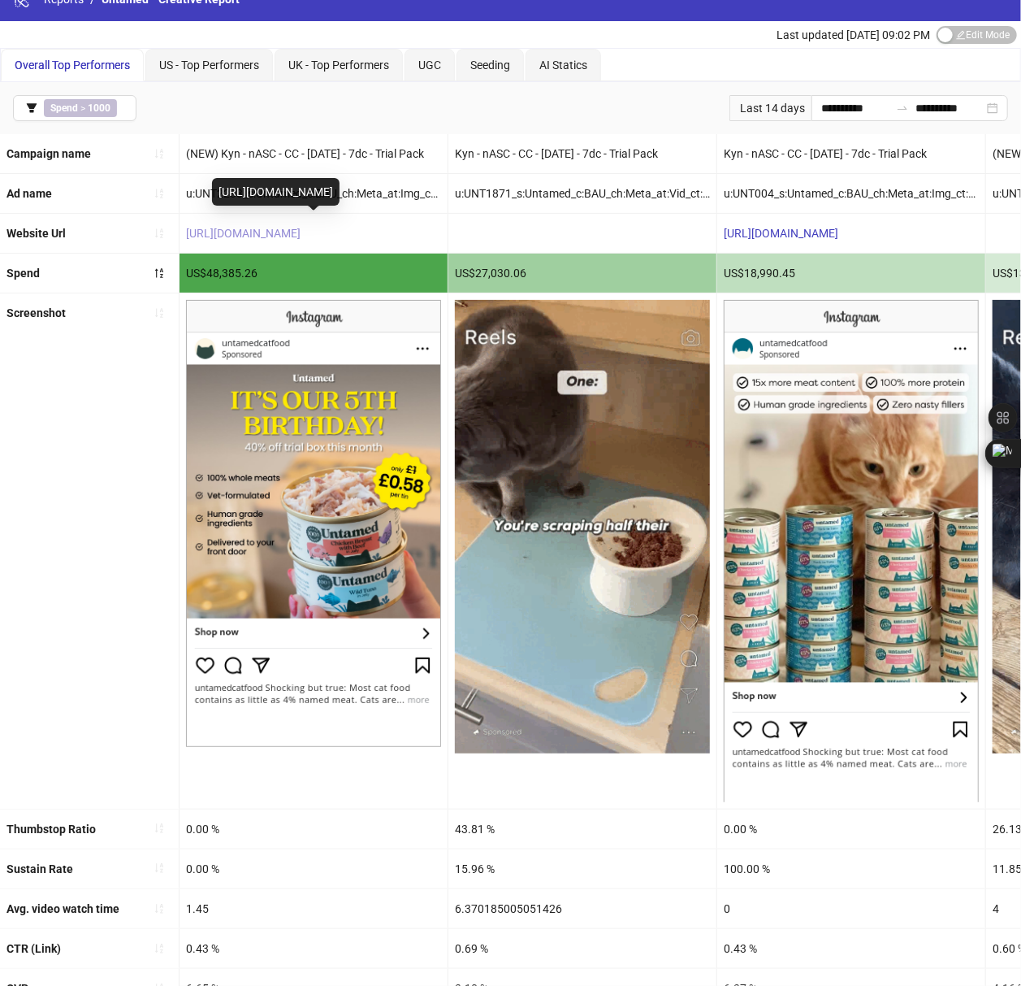
click at [247, 231] on link "[URL][DOMAIN_NAME]" at bounding box center [243, 233] width 115 height 13
